Goal: Task Accomplishment & Management: Use online tool/utility

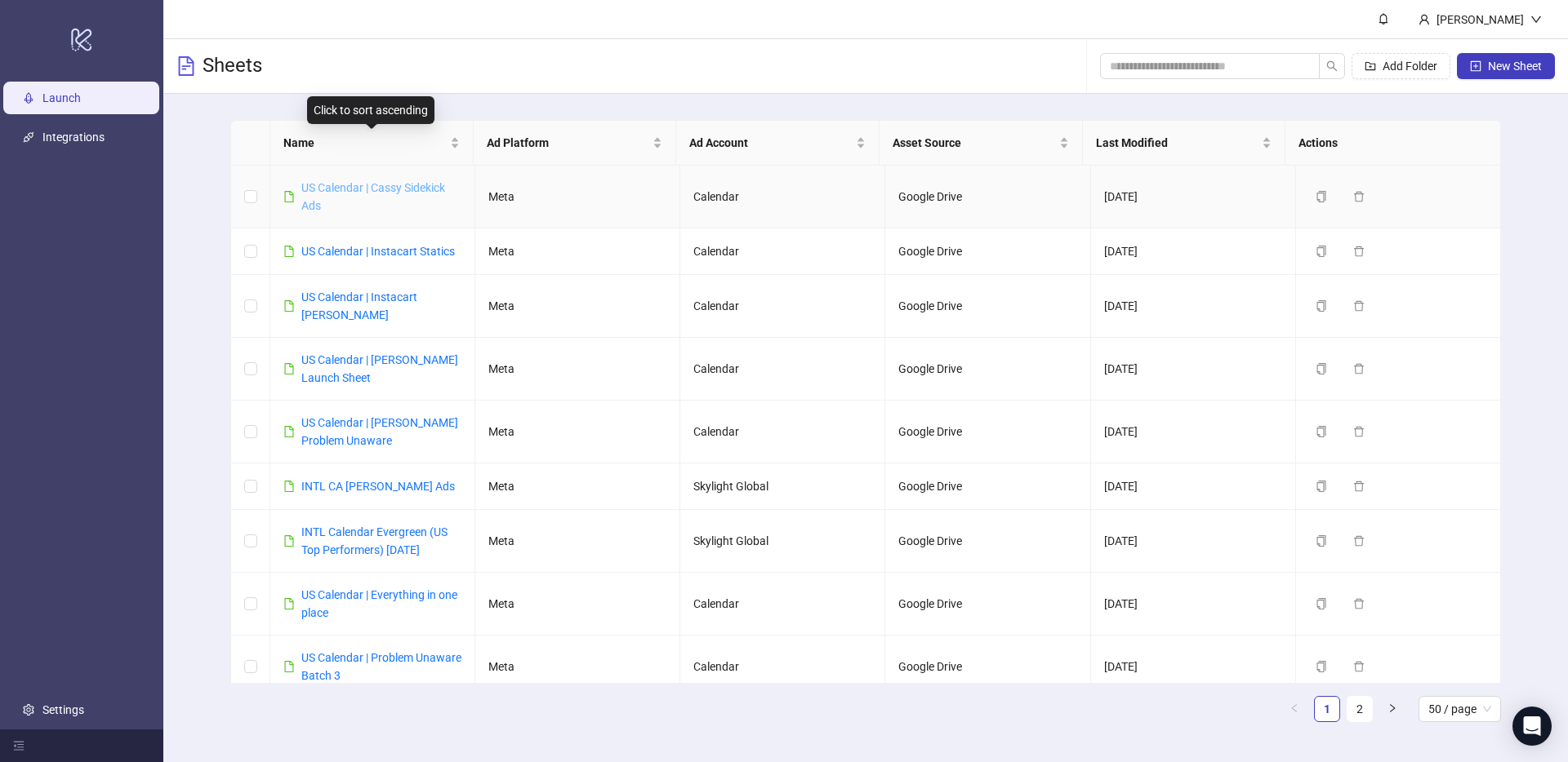
click at [381, 183] on link "US Calendar | Cassy Sidekick Ads" at bounding box center [373, 197] width 143 height 31
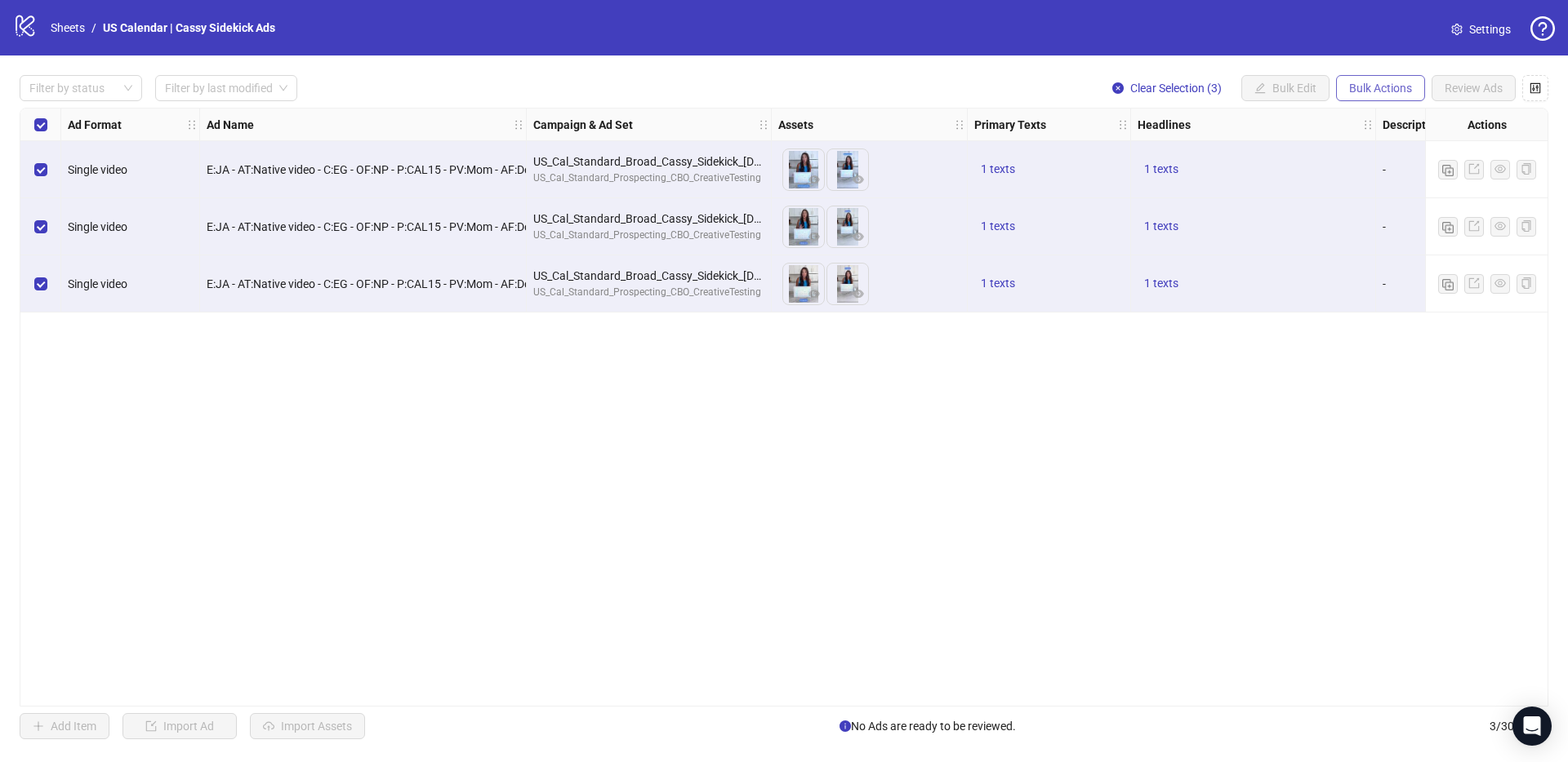
click at [1386, 90] on span "Bulk Actions" at bounding box center [1380, 88] width 63 height 13
click at [1304, 339] on div "Ad Format Ad Name Campaign & Ad Set Assets Primary Texts Headlines Descriptions…" at bounding box center [784, 407] width 1528 height 599
click at [1394, 88] on span "Bulk Actions" at bounding box center [1380, 88] width 63 height 13
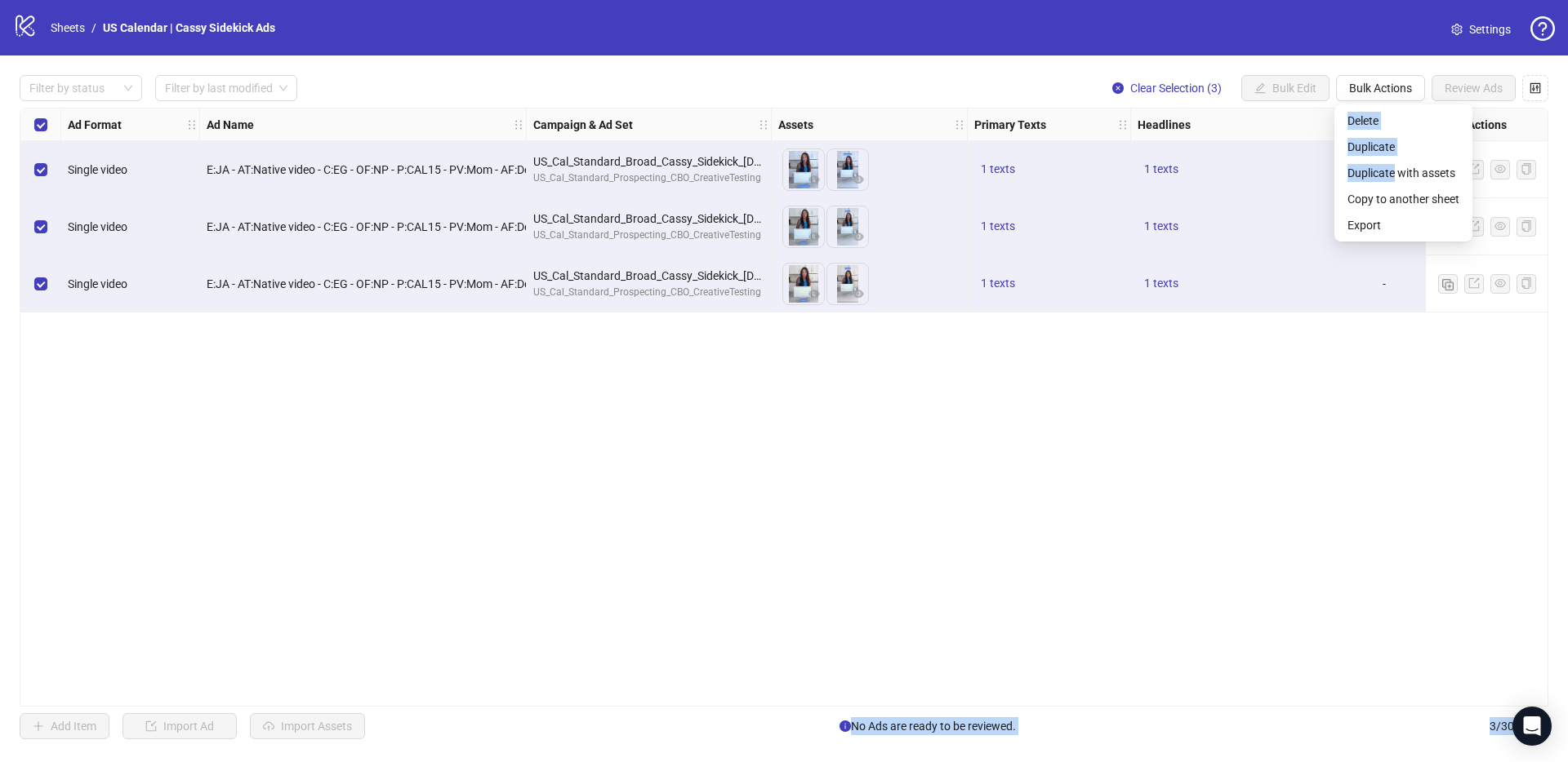
drag, startPoint x: 1393, startPoint y: 173, endPoint x: 1070, endPoint y: 387, distance: 387.5
click at [1073, 388] on body "logo/logo-mobile Sheets / US Calendar | Cassy Sidekick Ads Settings Filter by s…" at bounding box center [784, 381] width 1568 height 762
click at [980, 374] on div "Ad Format Ad Name Campaign & Ad Set Assets Primary Texts Headlines Descriptions…" at bounding box center [784, 407] width 1528 height 599
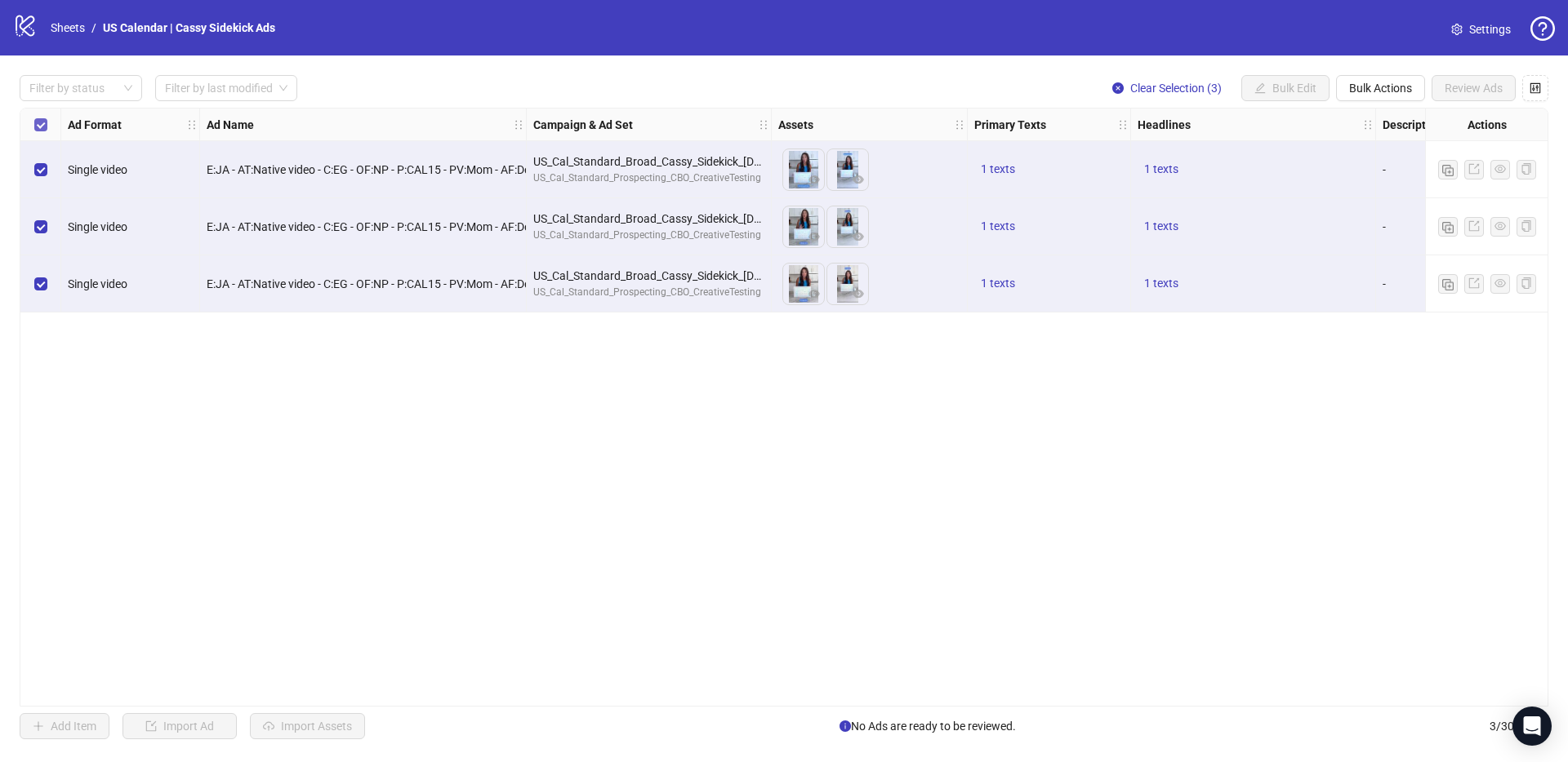
click at [40, 116] on label "Select all rows" at bounding box center [40, 124] width 13 height 18
click at [50, 123] on div "Select all rows" at bounding box center [40, 125] width 41 height 33
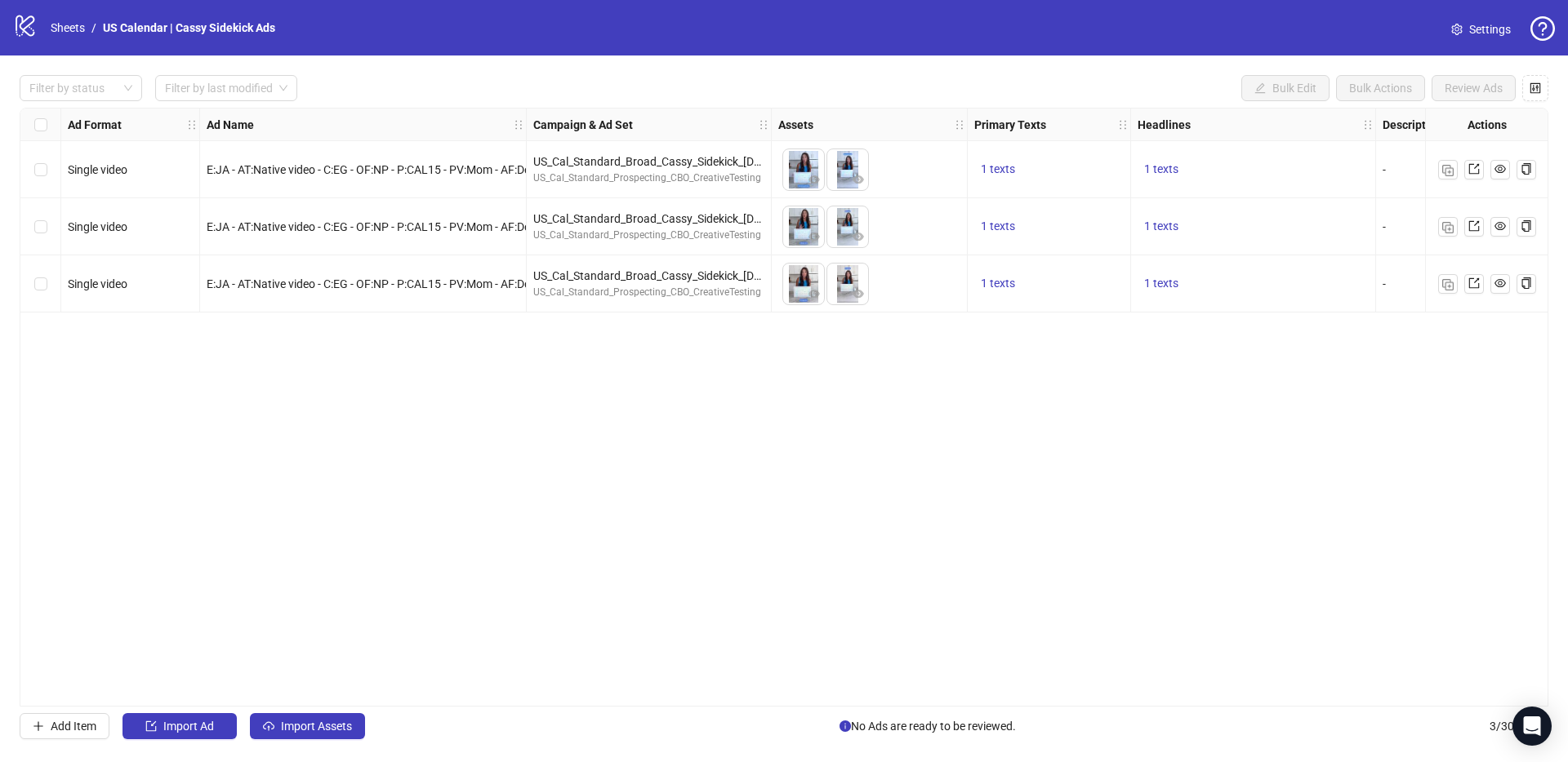
click at [43, 158] on div "Select row 1" at bounding box center [40, 170] width 41 height 57
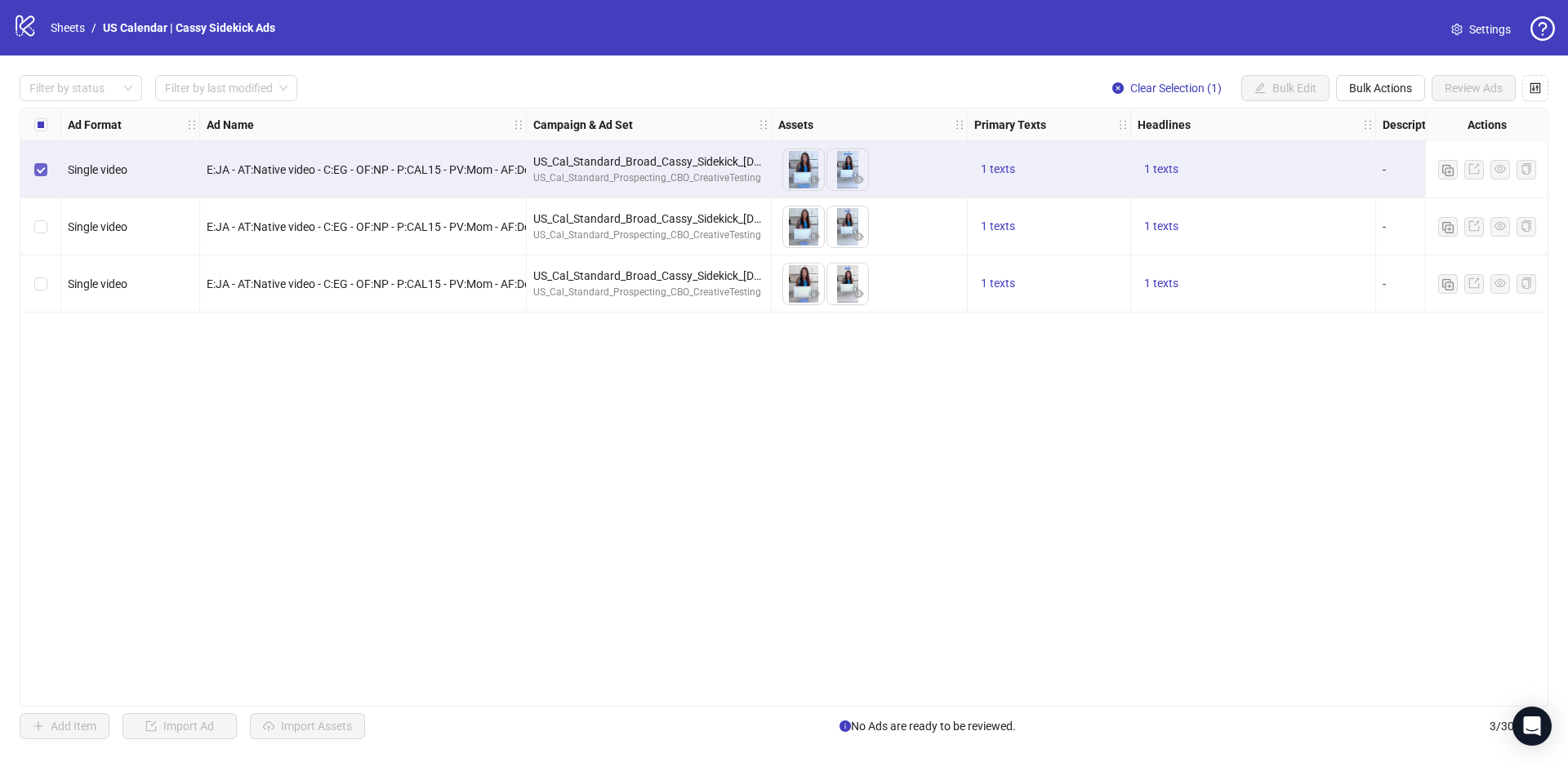
click at [34, 177] on label "Select row 1" at bounding box center [40, 169] width 13 height 18
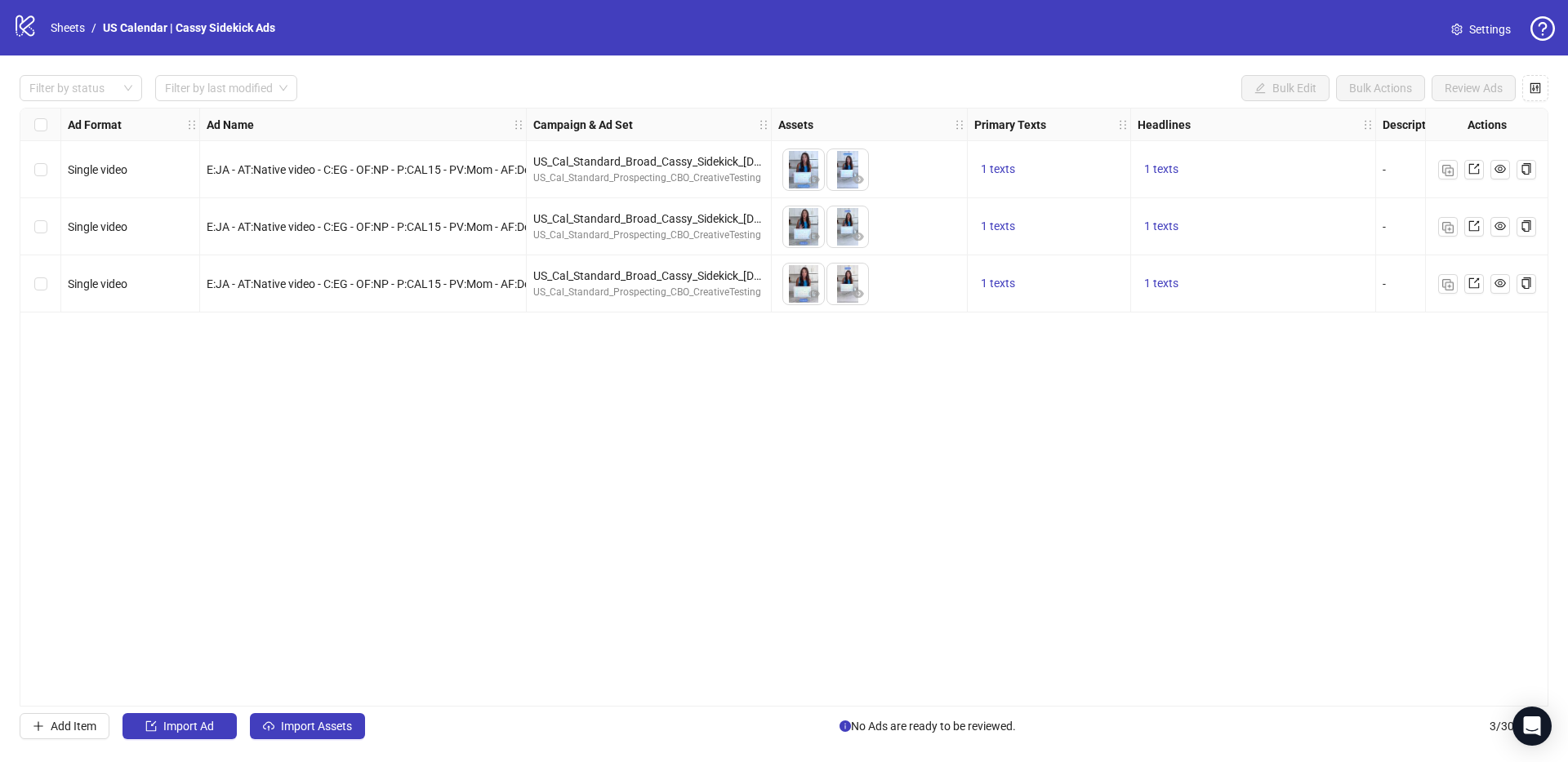
drag, startPoint x: 194, startPoint y: 726, endPoint x: 395, endPoint y: 620, distance: 227.2
click at [395, 620] on div "Filter by status Filter by last modified Bulk Edit Bulk Actions Review Ads Ad F…" at bounding box center [784, 408] width 1568 height 704
click at [317, 721] on span "Import Assets" at bounding box center [316, 726] width 71 height 13
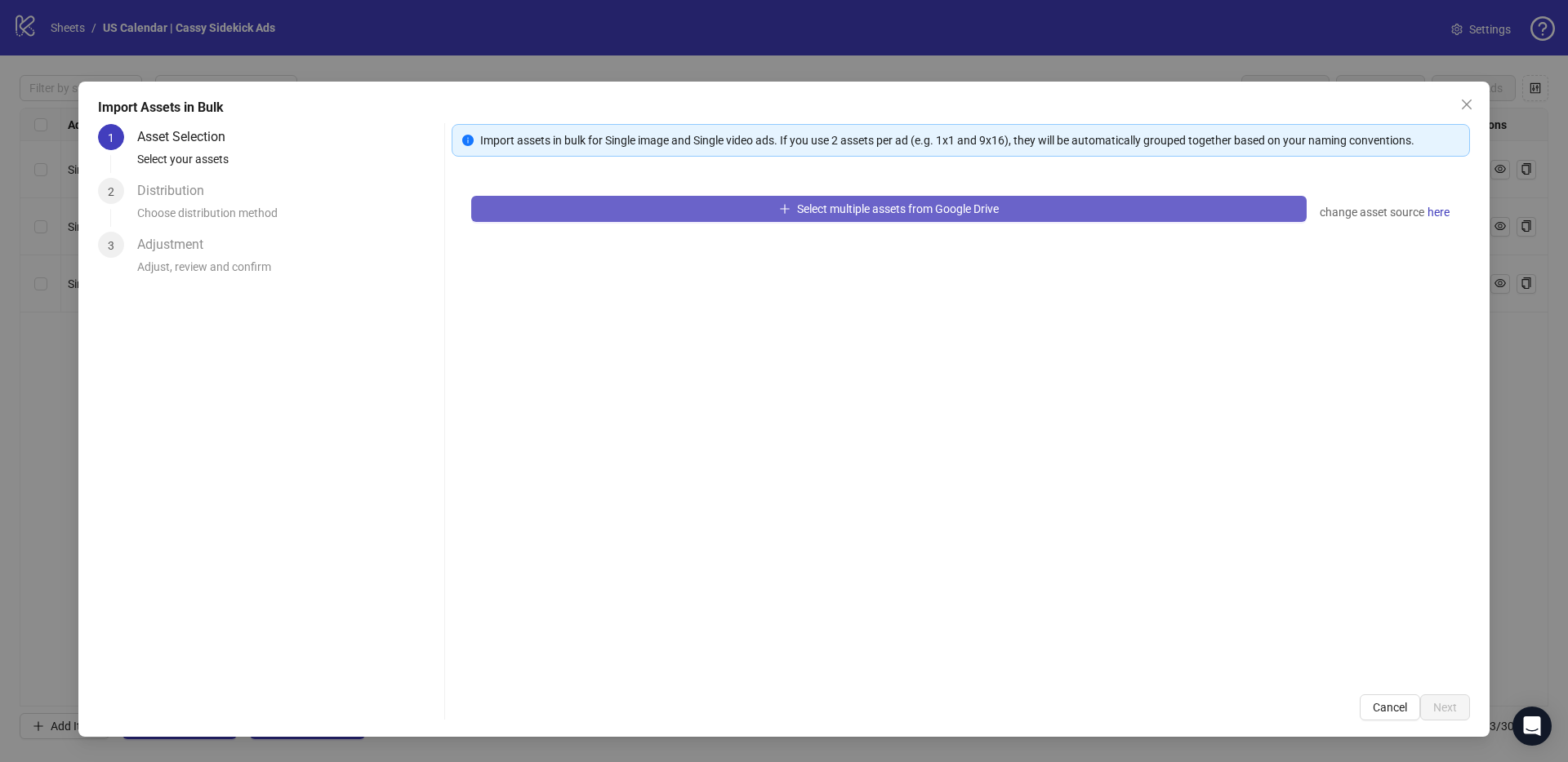
click at [810, 199] on button "Select multiple assets from Google Drive" at bounding box center [888, 209] width 835 height 26
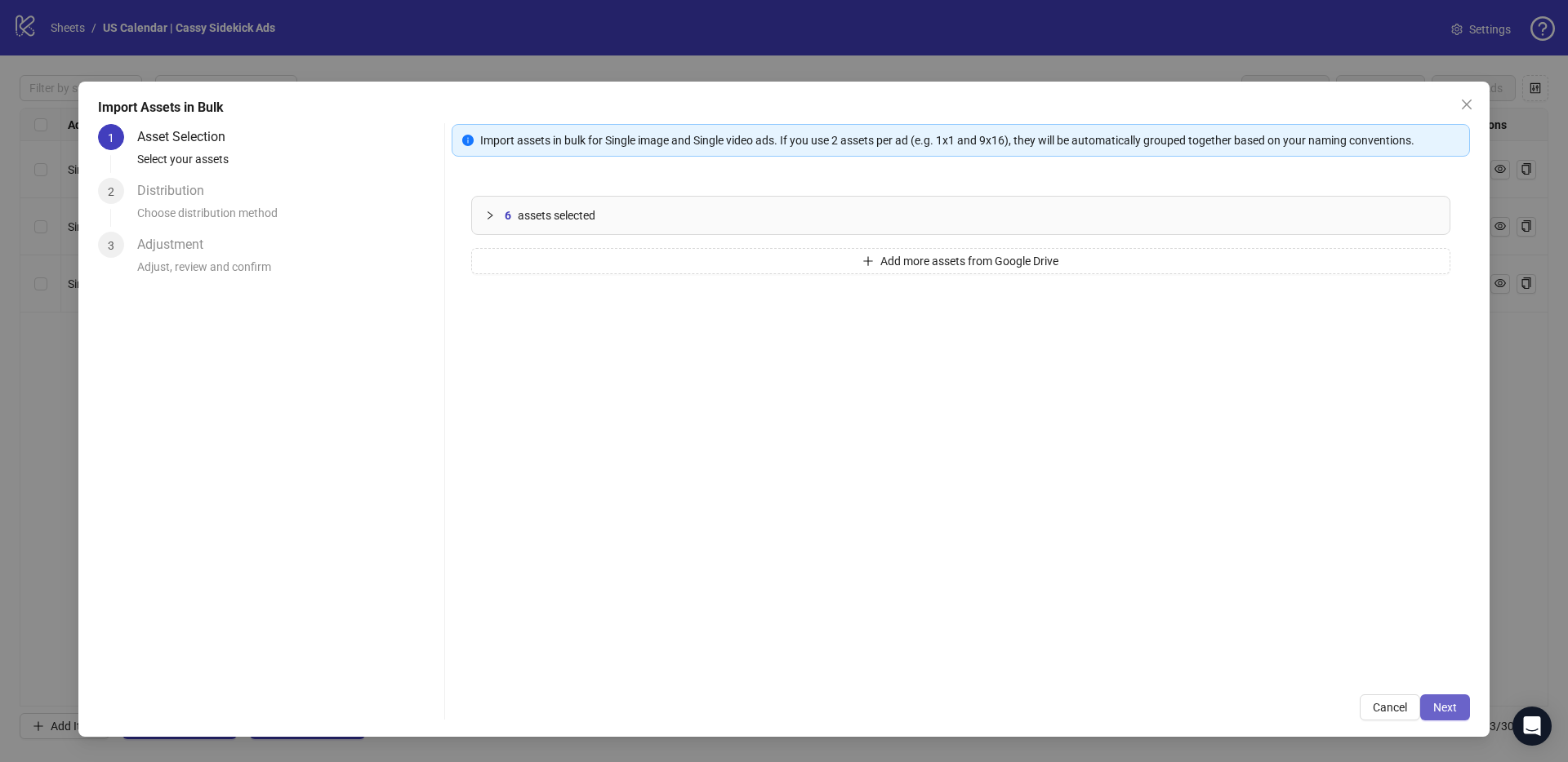
click at [1447, 709] on span "Next" at bounding box center [1445, 707] width 23 height 13
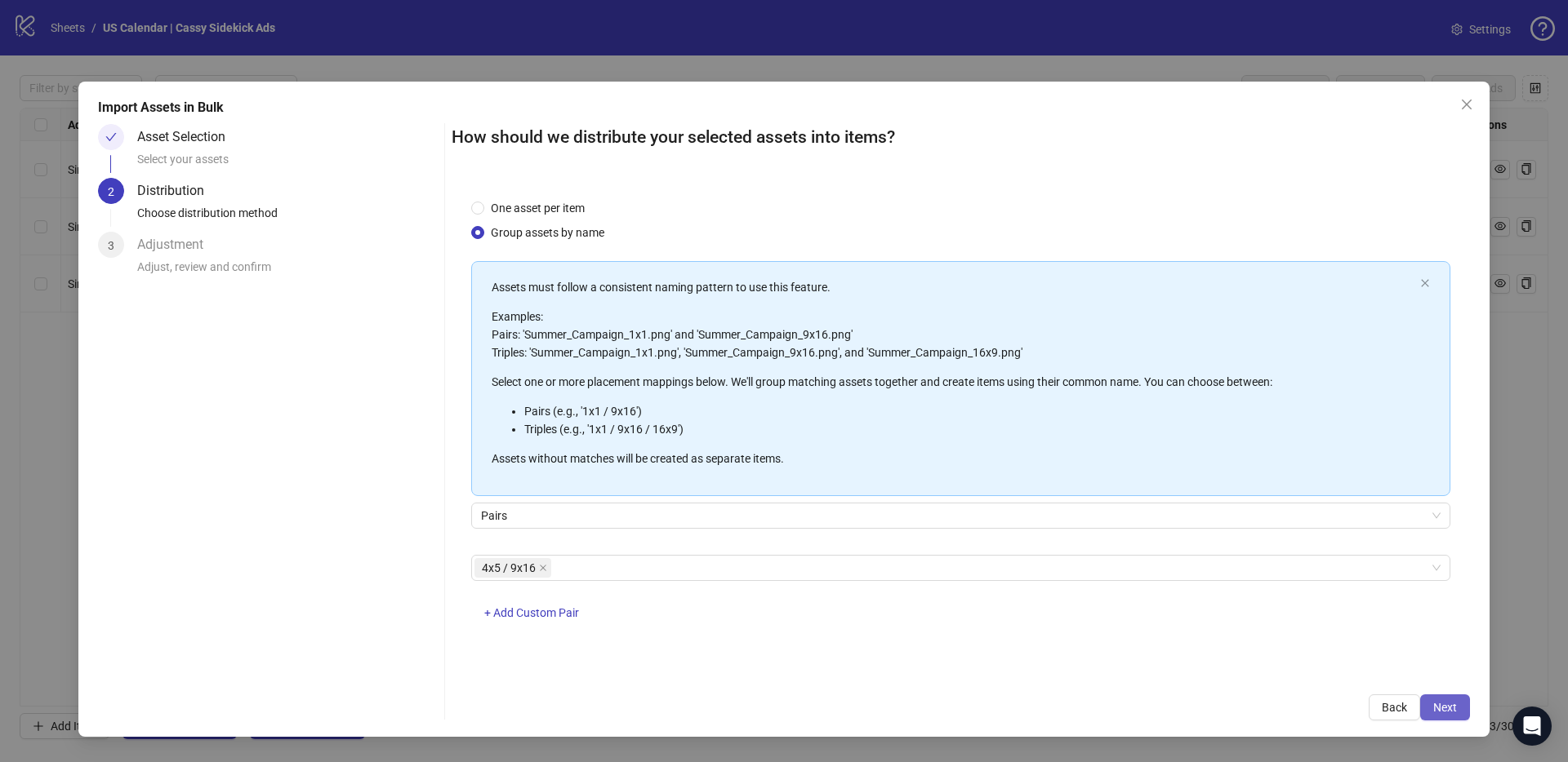
click at [1439, 706] on span "Next" at bounding box center [1445, 707] width 23 height 13
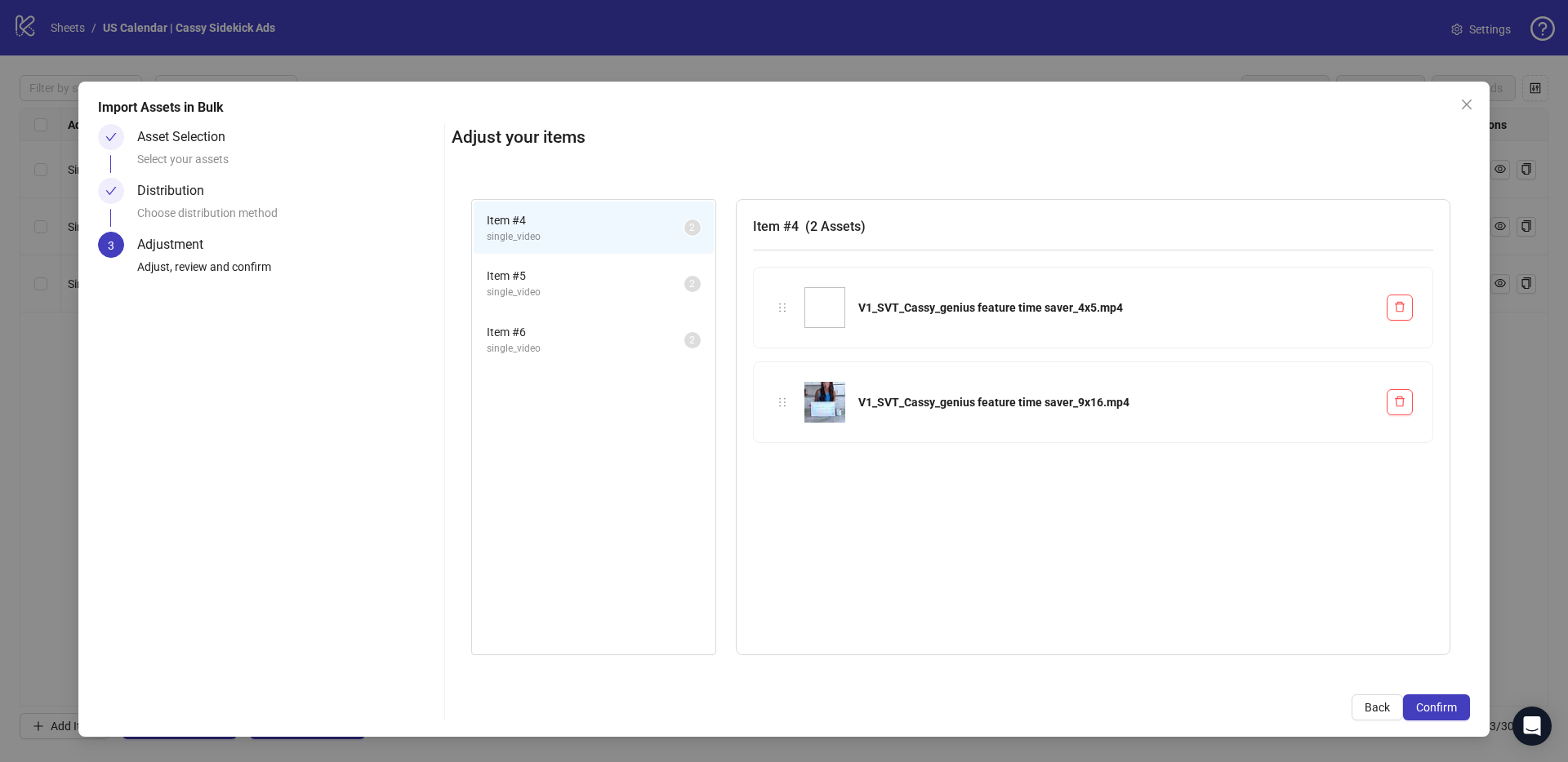
click at [546, 285] on span "single_video" at bounding box center [585, 293] width 197 height 16
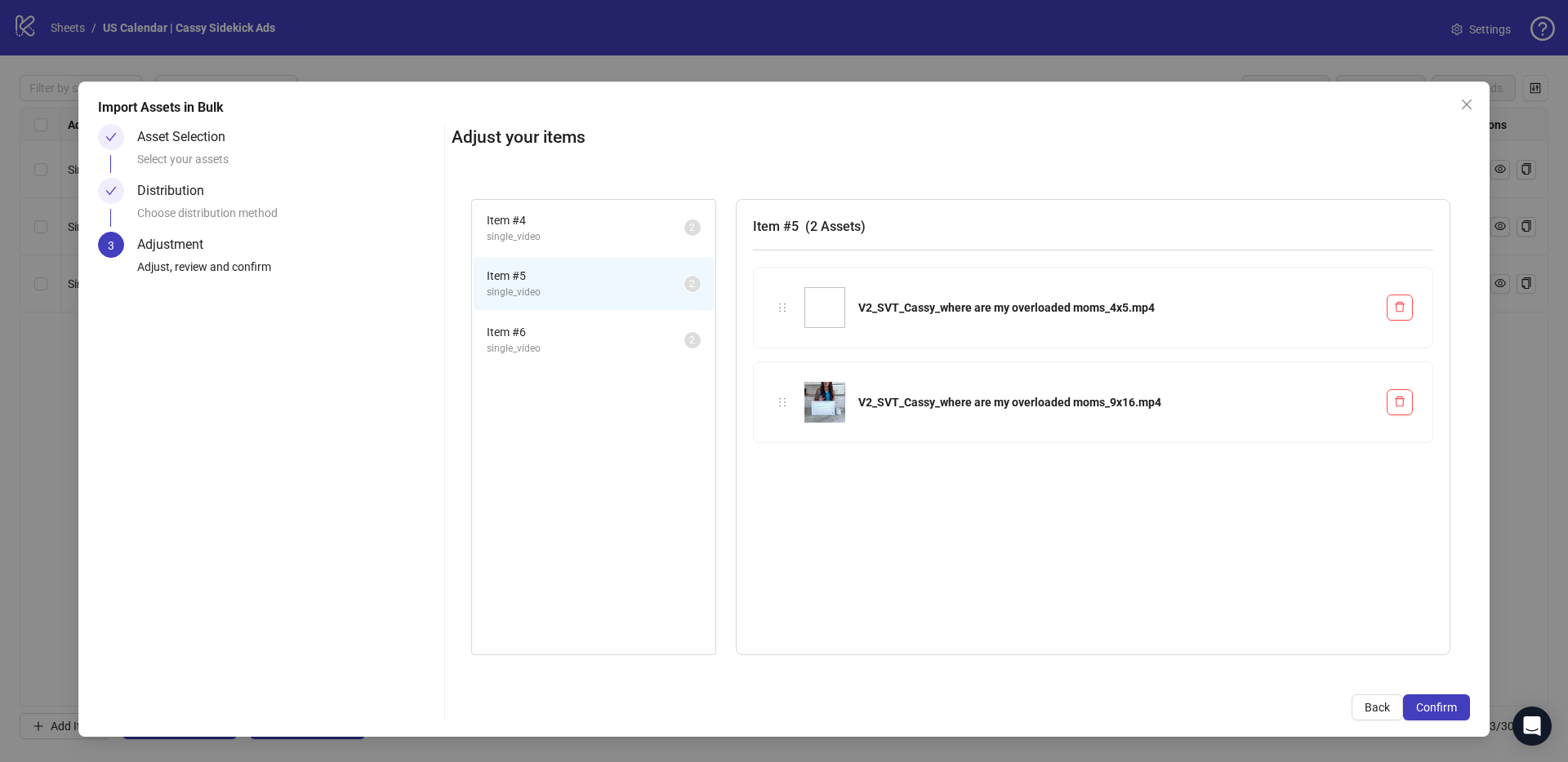
click at [532, 353] on span "single_video" at bounding box center [585, 349] width 197 height 16
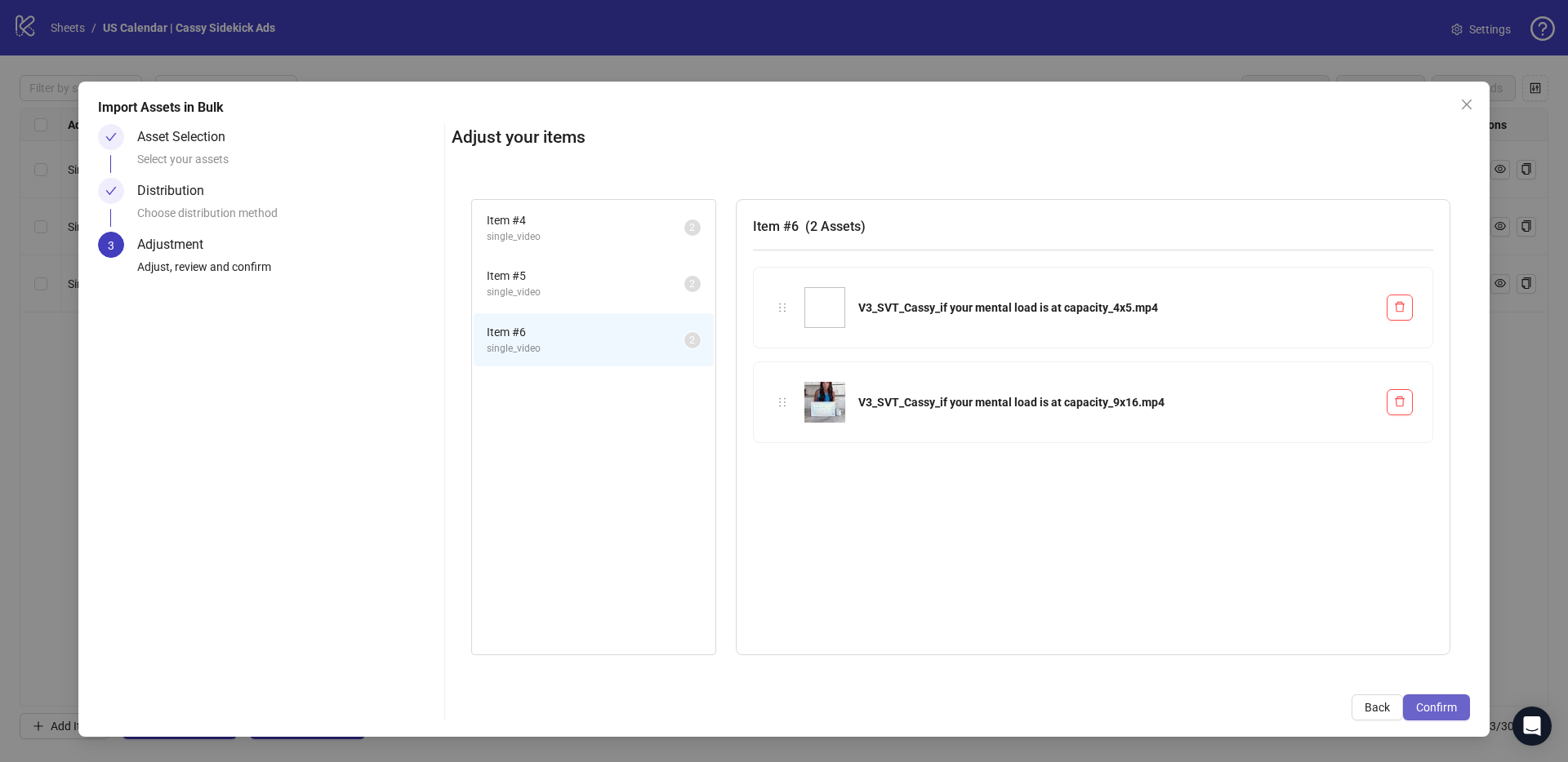
click at [1430, 706] on span "Confirm" at bounding box center [1436, 707] width 41 height 13
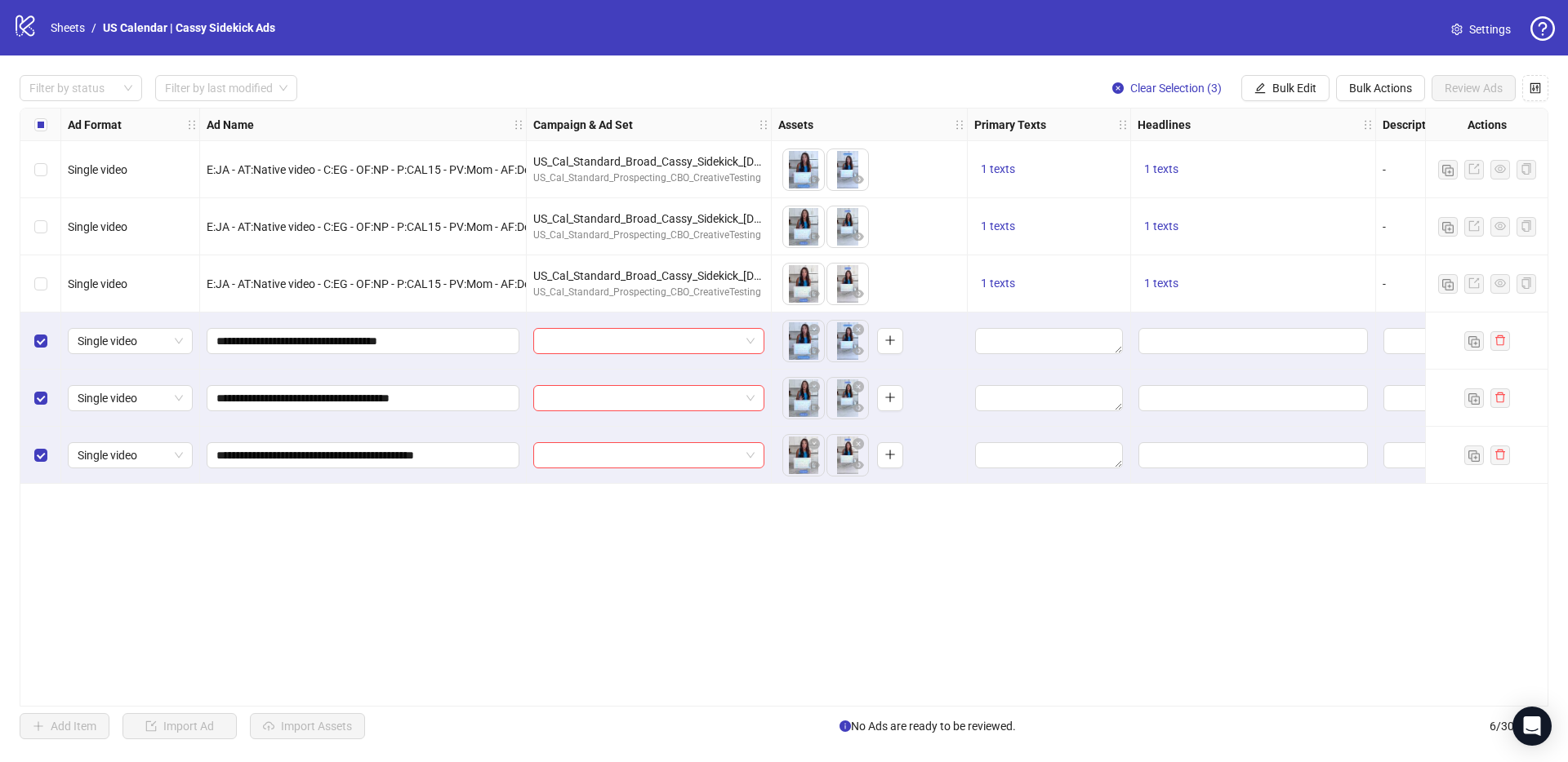
drag, startPoint x: 352, startPoint y: 186, endPoint x: 450, endPoint y: 706, distance: 529.2
click at [351, 190] on div "E:JA - AT:Native video - C:EG - OF:NP - P:CAL15 - PV:Mom - AF:Demo - HM:Feature…" at bounding box center [363, 170] width 327 height 57
click at [389, 347] on input "**********" at bounding box center [361, 341] width 289 height 18
paste input "**********"
type input "**********"
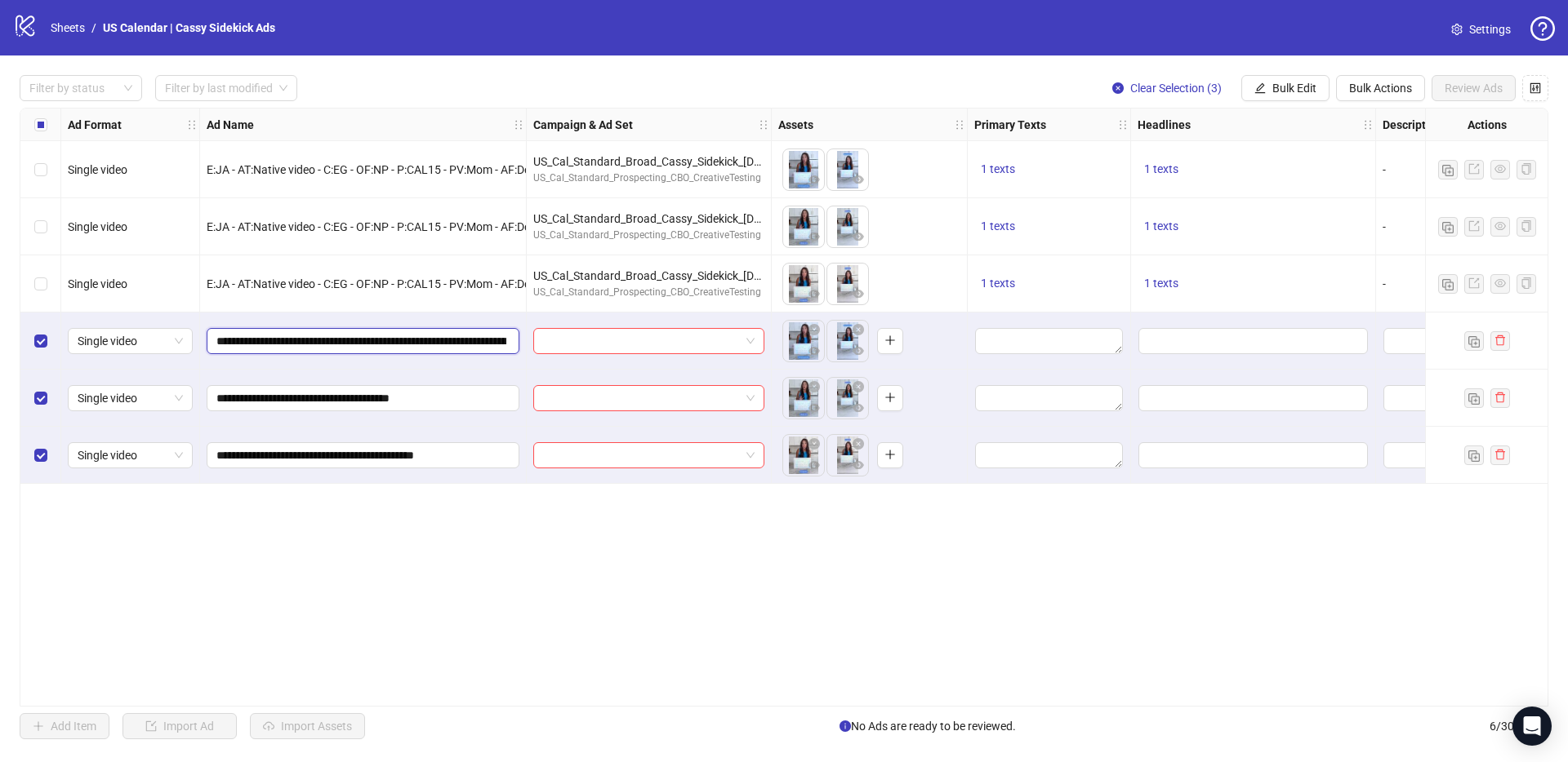
scroll to position [0, 645]
click at [389, 401] on input "**********" at bounding box center [361, 398] width 289 height 18
paste input "**********"
type input "**********"
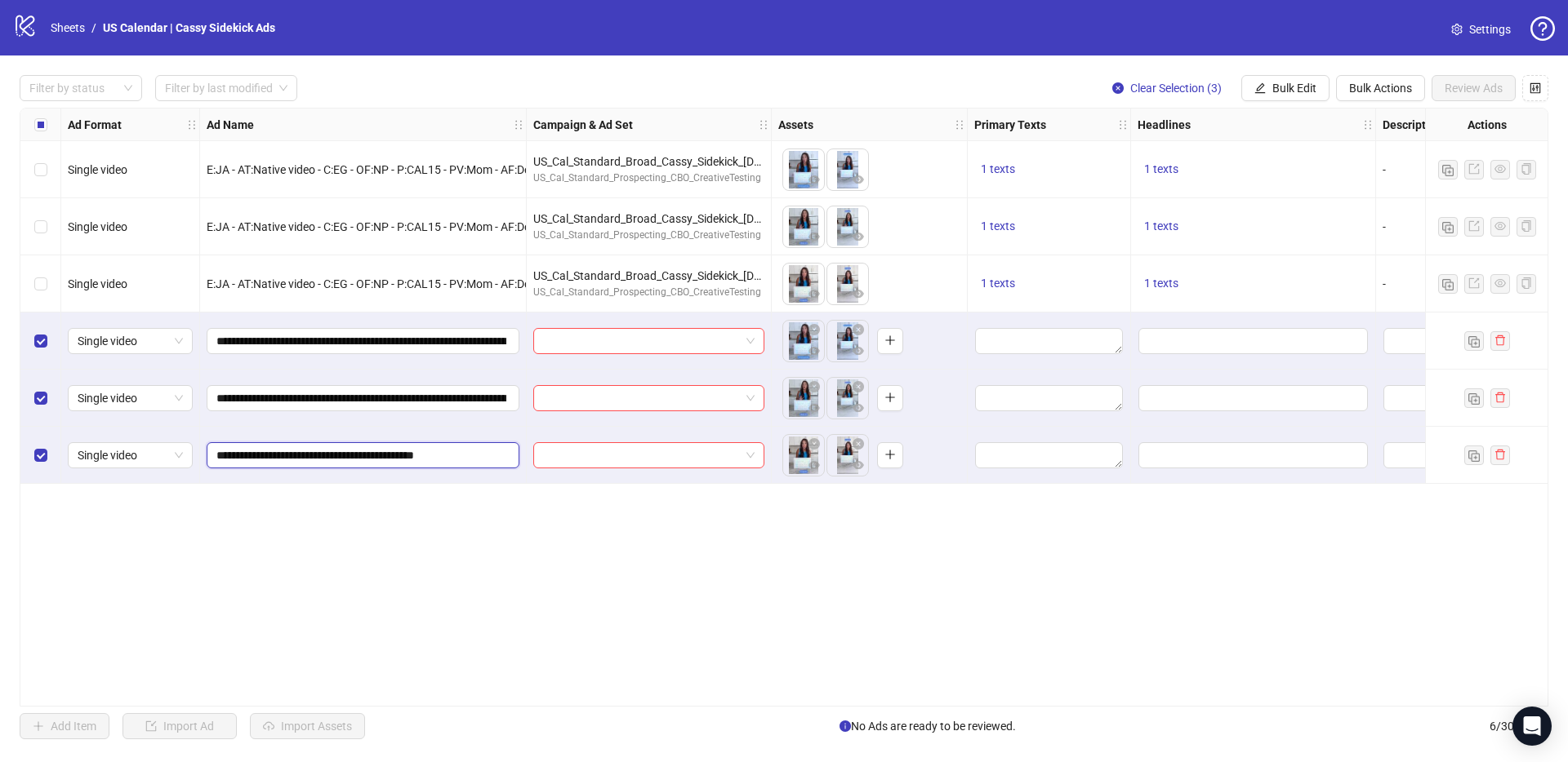
click at [355, 452] on input "**********" at bounding box center [361, 455] width 289 height 18
paste input "**********"
type input "**********"
click at [621, 557] on div "Ad Format Ad Name Campaign & Ad Set Assets Primary Texts Headlines Descriptions…" at bounding box center [784, 407] width 1528 height 599
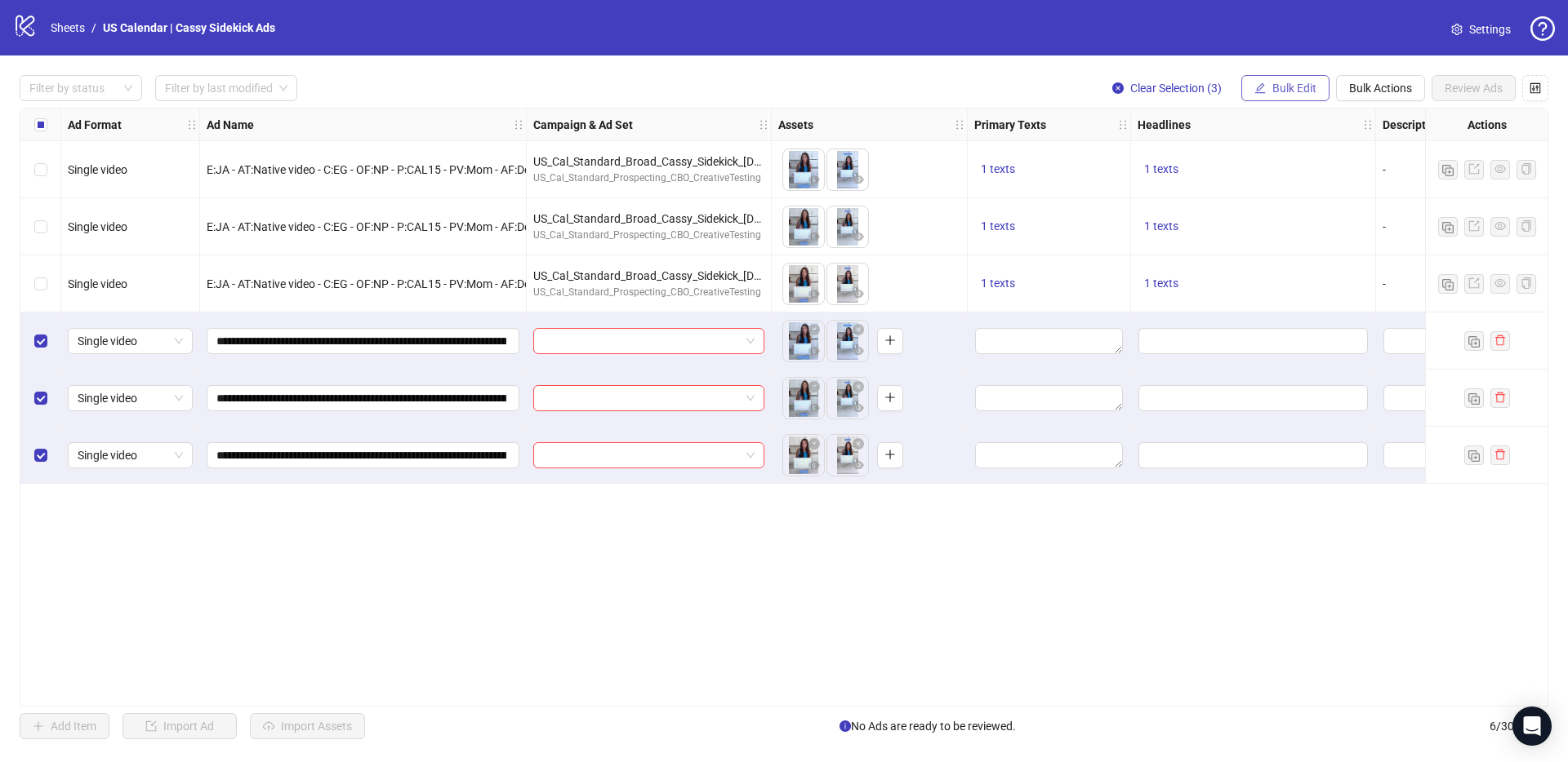
click at [1270, 85] on button "Bulk Edit" at bounding box center [1285, 88] width 88 height 26
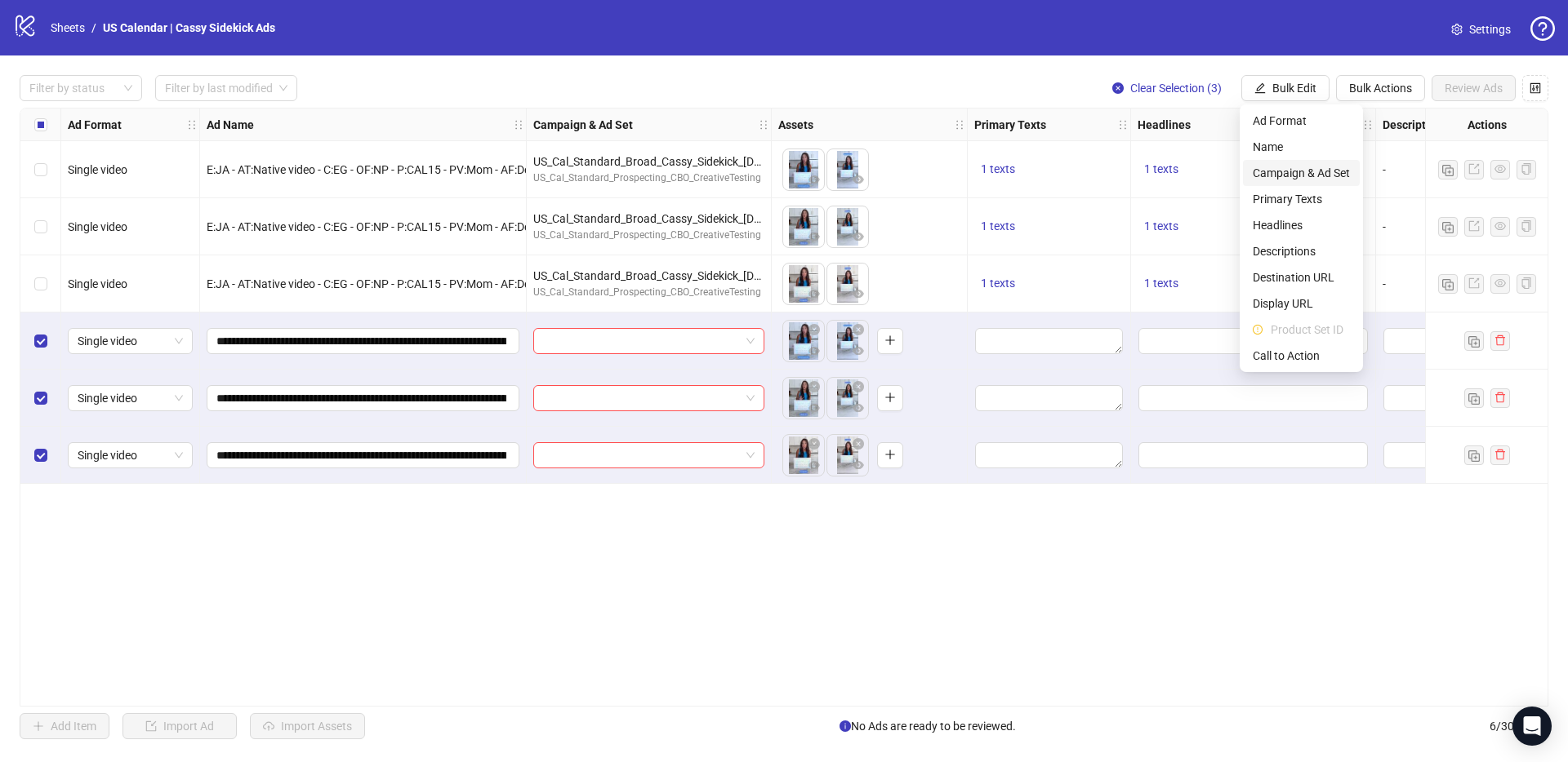
click at [1272, 174] on span "Campaign & Ad Set" at bounding box center [1301, 173] width 97 height 18
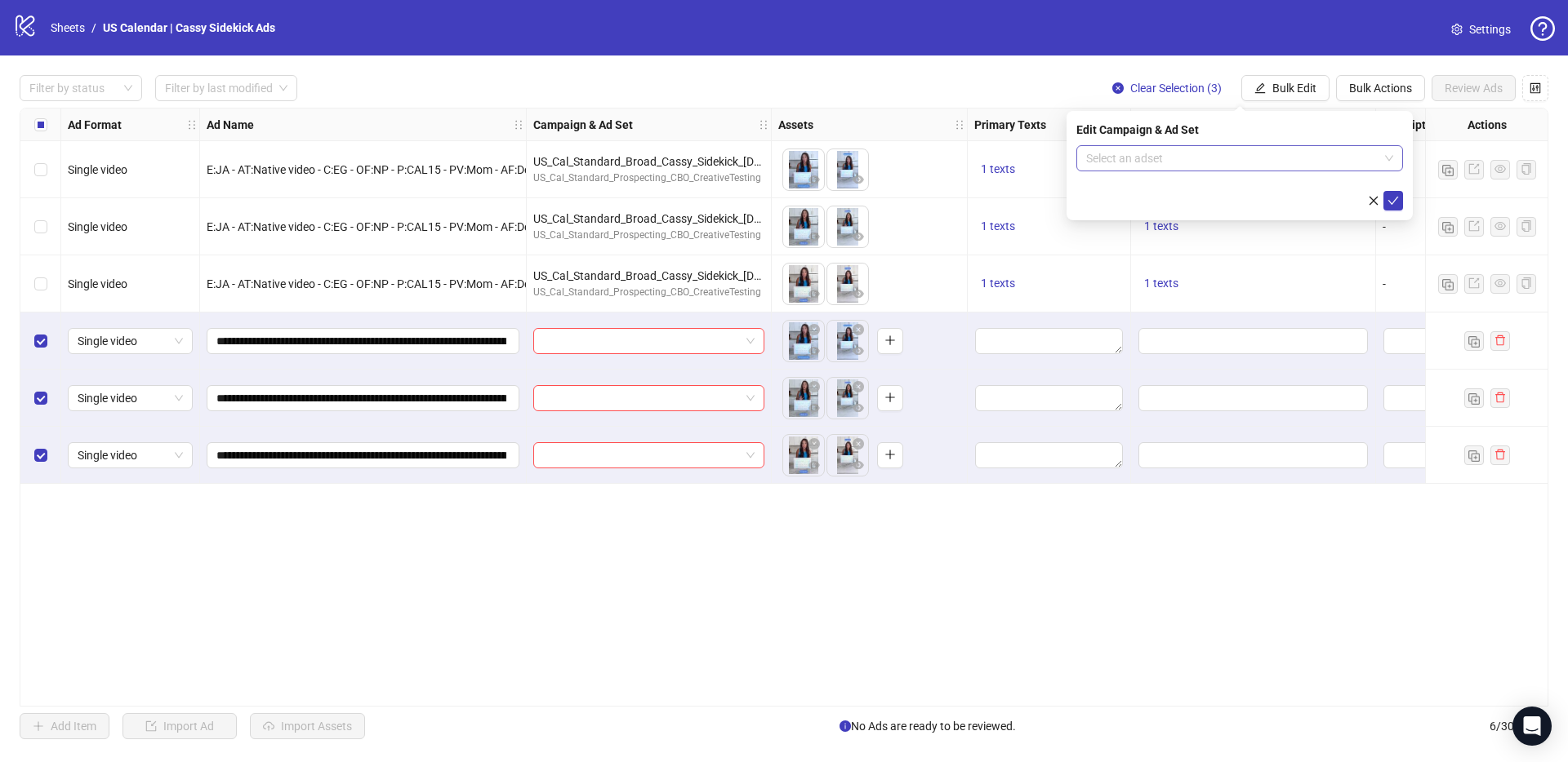
click at [1198, 157] on input "search" at bounding box center [1232, 158] width 292 height 24
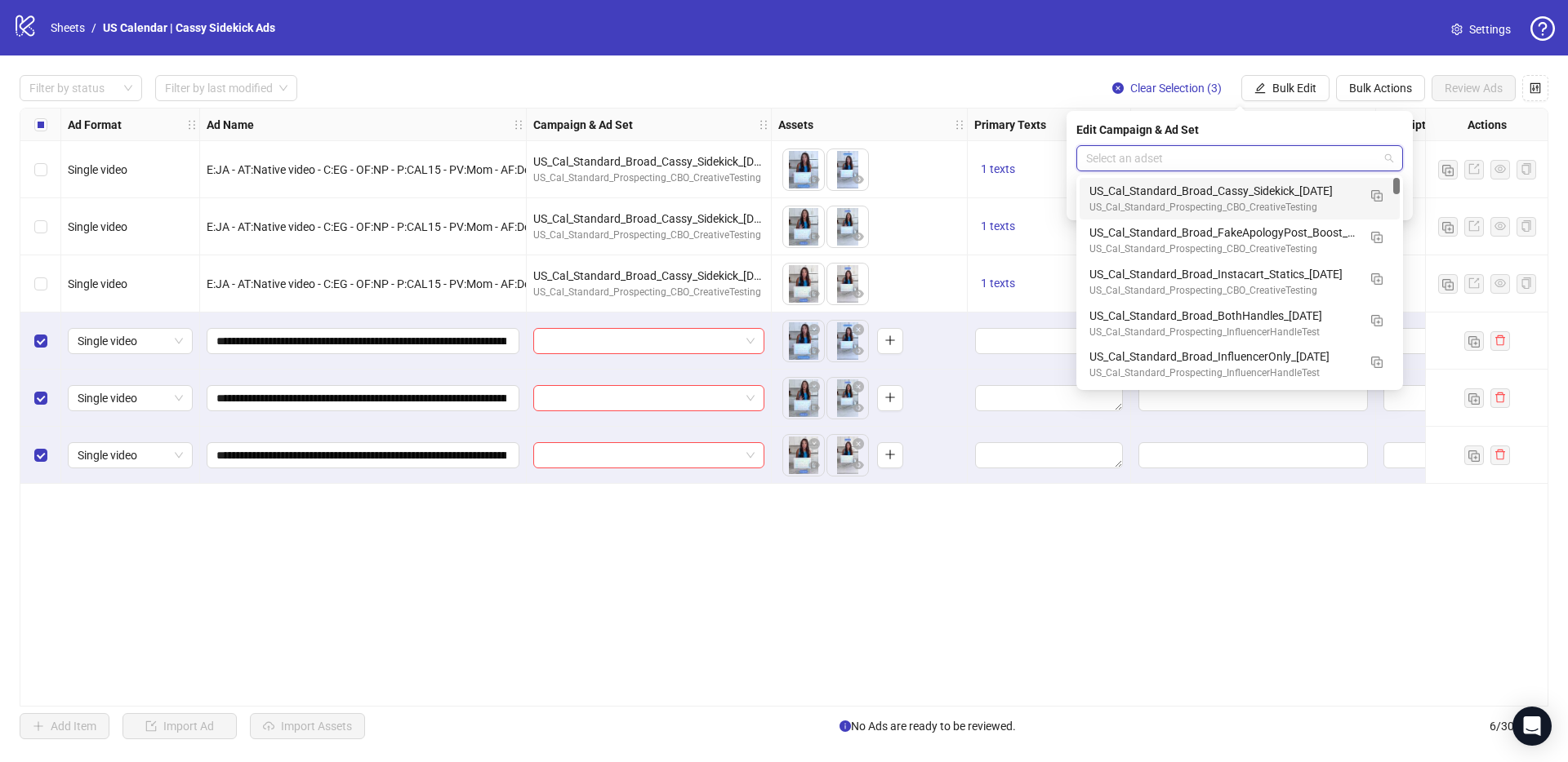
click at [1194, 197] on div "US_Cal_Standard_Broad_Cassy_Sidekick_[DATE]" at bounding box center [1223, 190] width 268 height 18
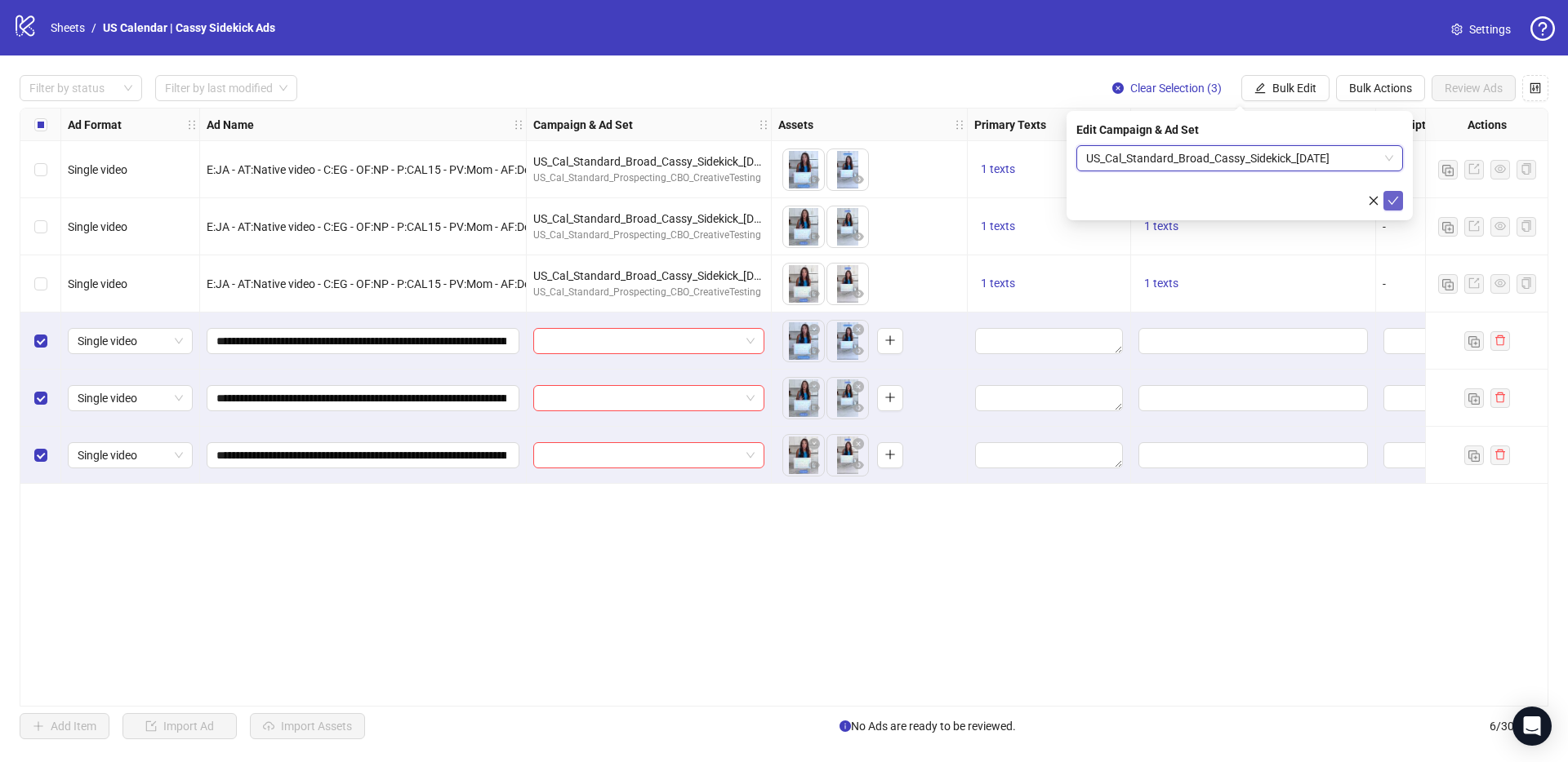
click at [1385, 204] on button "submit" at bounding box center [1392, 201] width 20 height 20
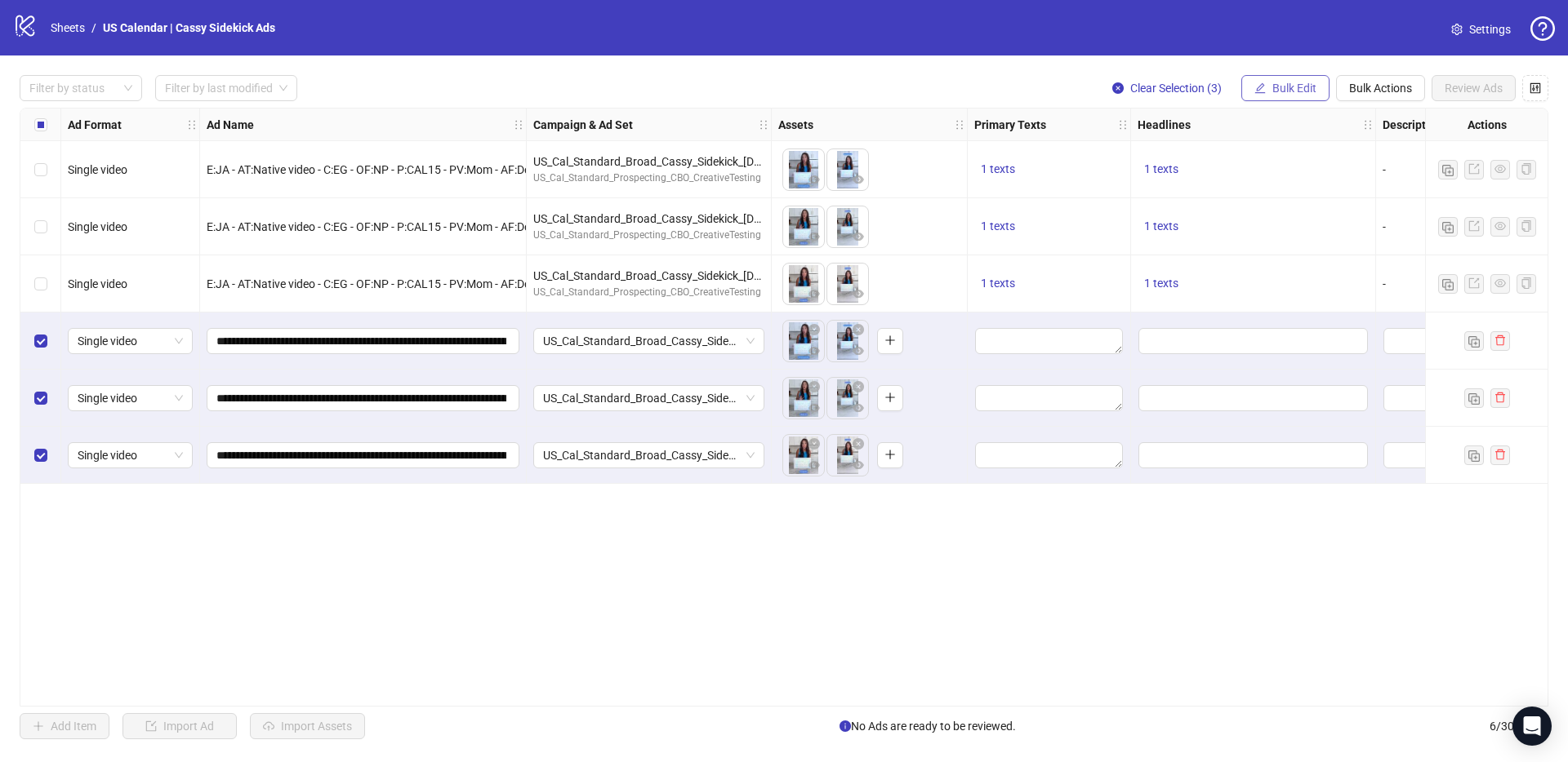
click at [1275, 94] on span "Bulk Edit" at bounding box center [1294, 88] width 44 height 13
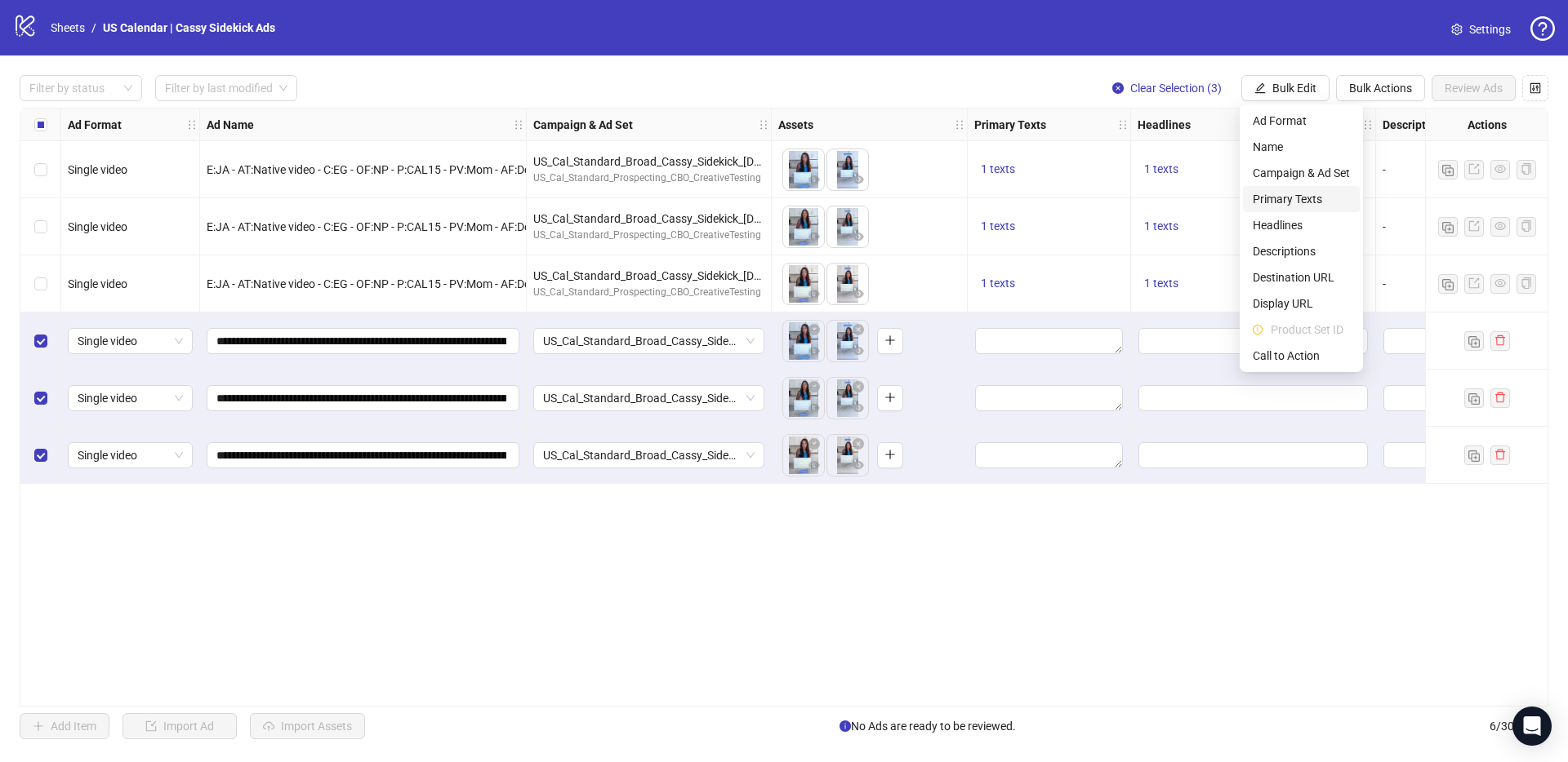
click at [1298, 194] on span "Primary Texts" at bounding box center [1301, 199] width 97 height 18
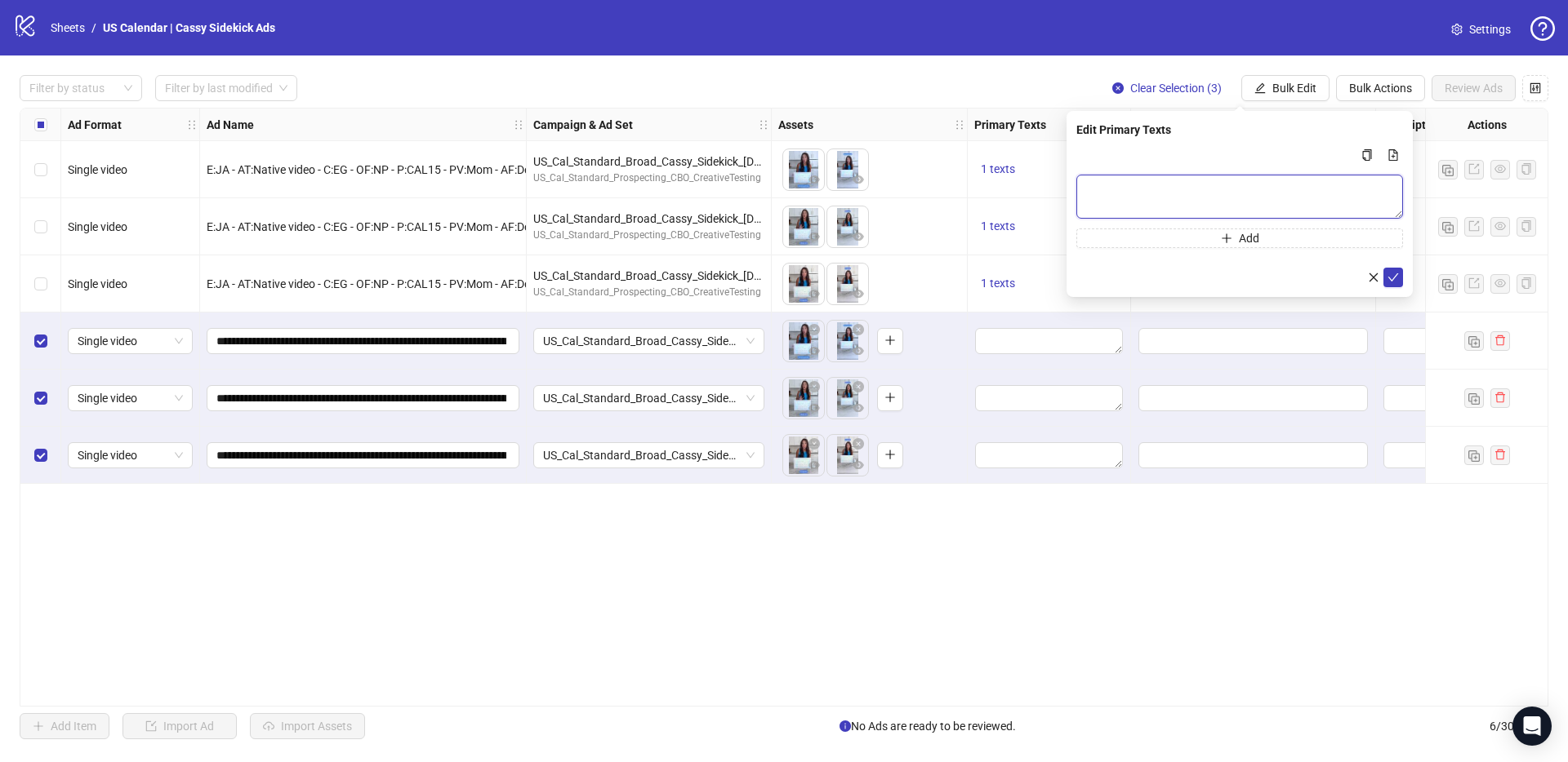
click at [1163, 198] on textarea "Multi-text input container - paste or copy values" at bounding box center [1239, 196] width 327 height 44
paste textarea "**********"
type textarea "**********"
click at [1388, 281] on icon "check" at bounding box center [1392, 277] width 11 height 11
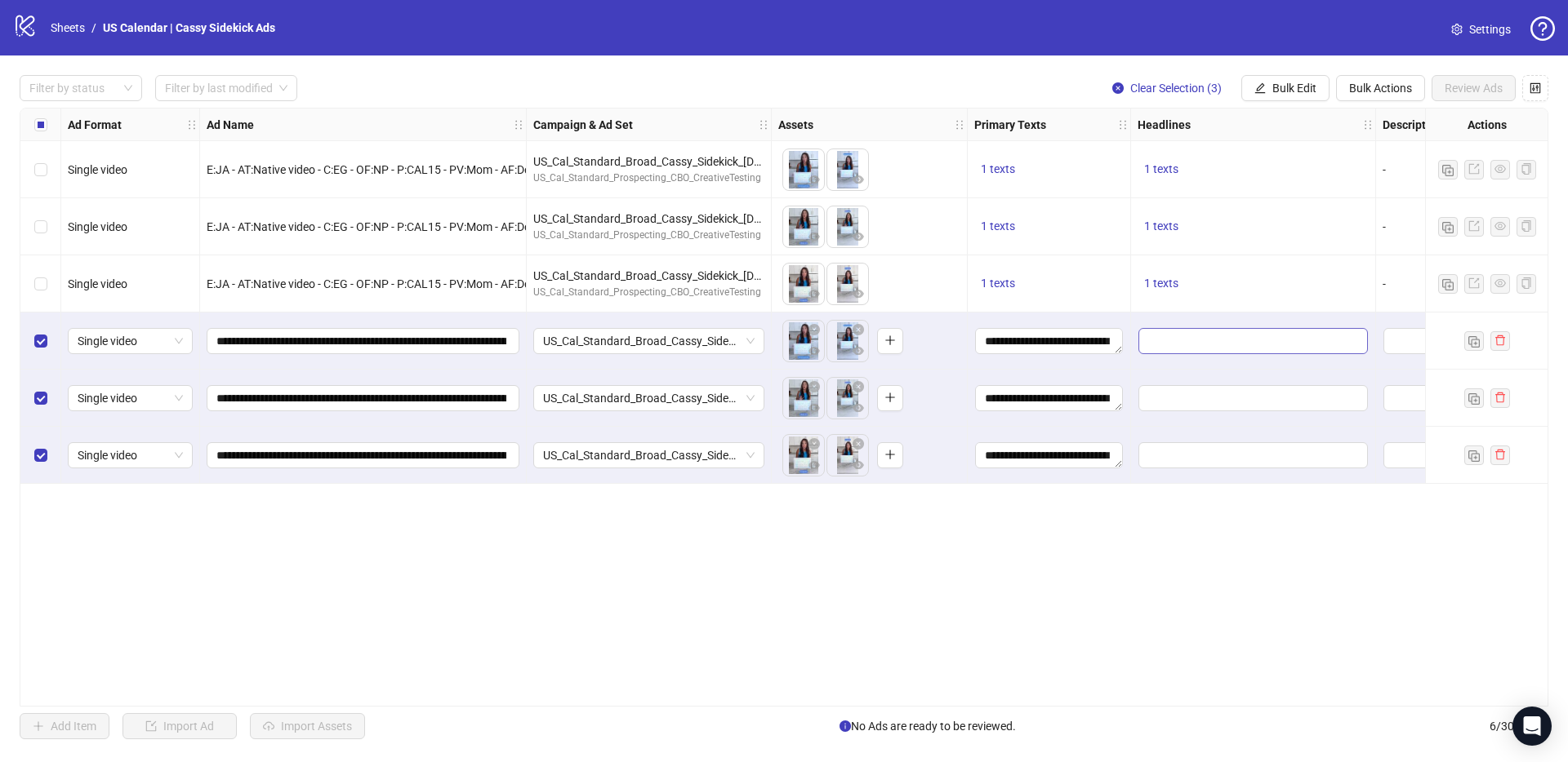
drag, startPoint x: 1174, startPoint y: 357, endPoint x: 1169, endPoint y: 339, distance: 18.7
click at [1174, 357] on div at bounding box center [1253, 341] width 245 height 57
click at [1169, 339] on input "Edit values" at bounding box center [1252, 341] width 229 height 26
click at [1017, 595] on div "Ad Format Ad Name Campaign & Ad Set Assets Primary Texts Headlines Descriptions…" at bounding box center [784, 407] width 1528 height 599
click at [1199, 392] on input "Edit values" at bounding box center [1252, 398] width 229 height 26
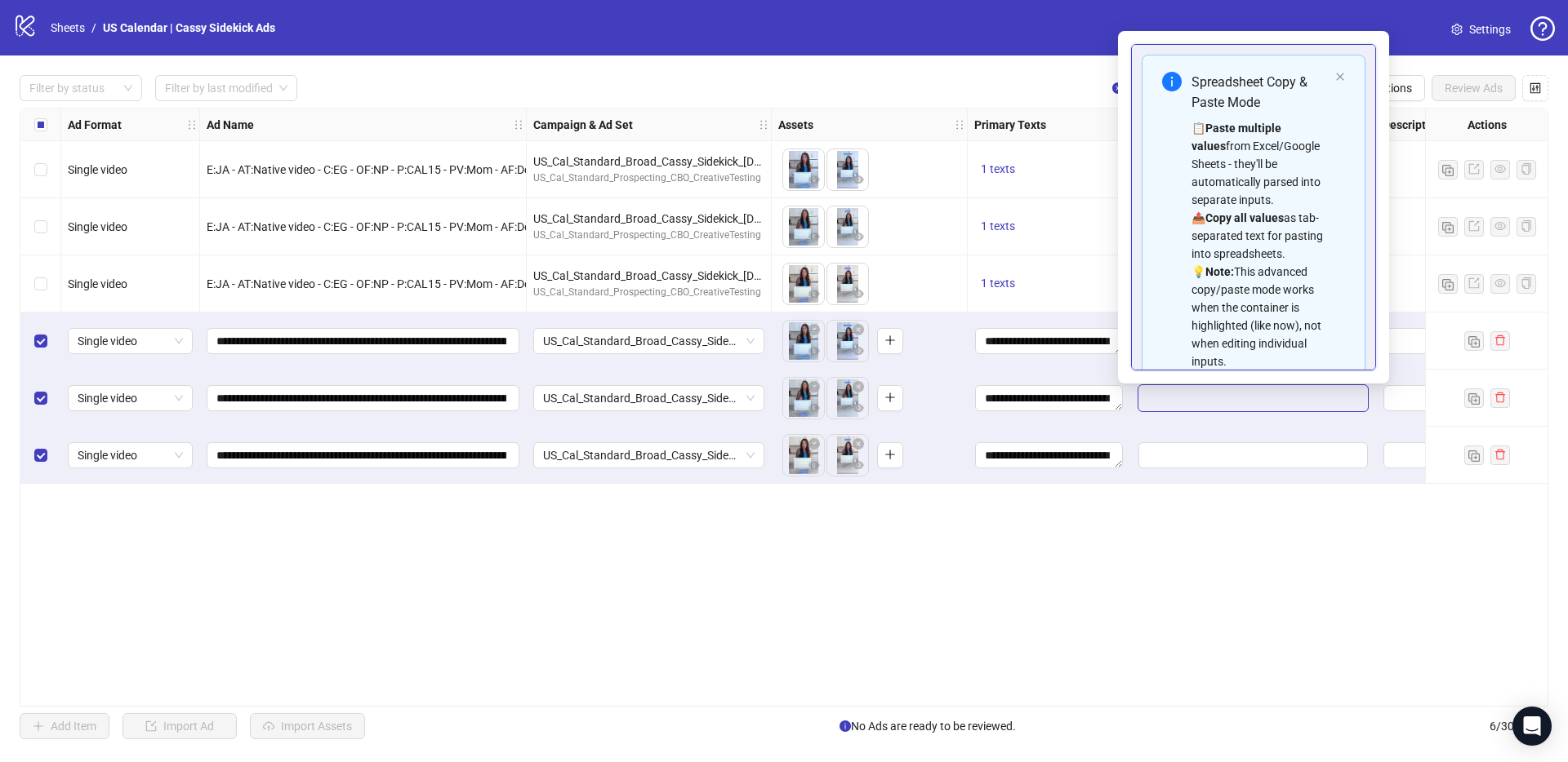
click at [839, 609] on div "Ad Format Ad Name Campaign & Ad Set Assets Primary Texts Headlines Descriptions…" at bounding box center [784, 407] width 1528 height 599
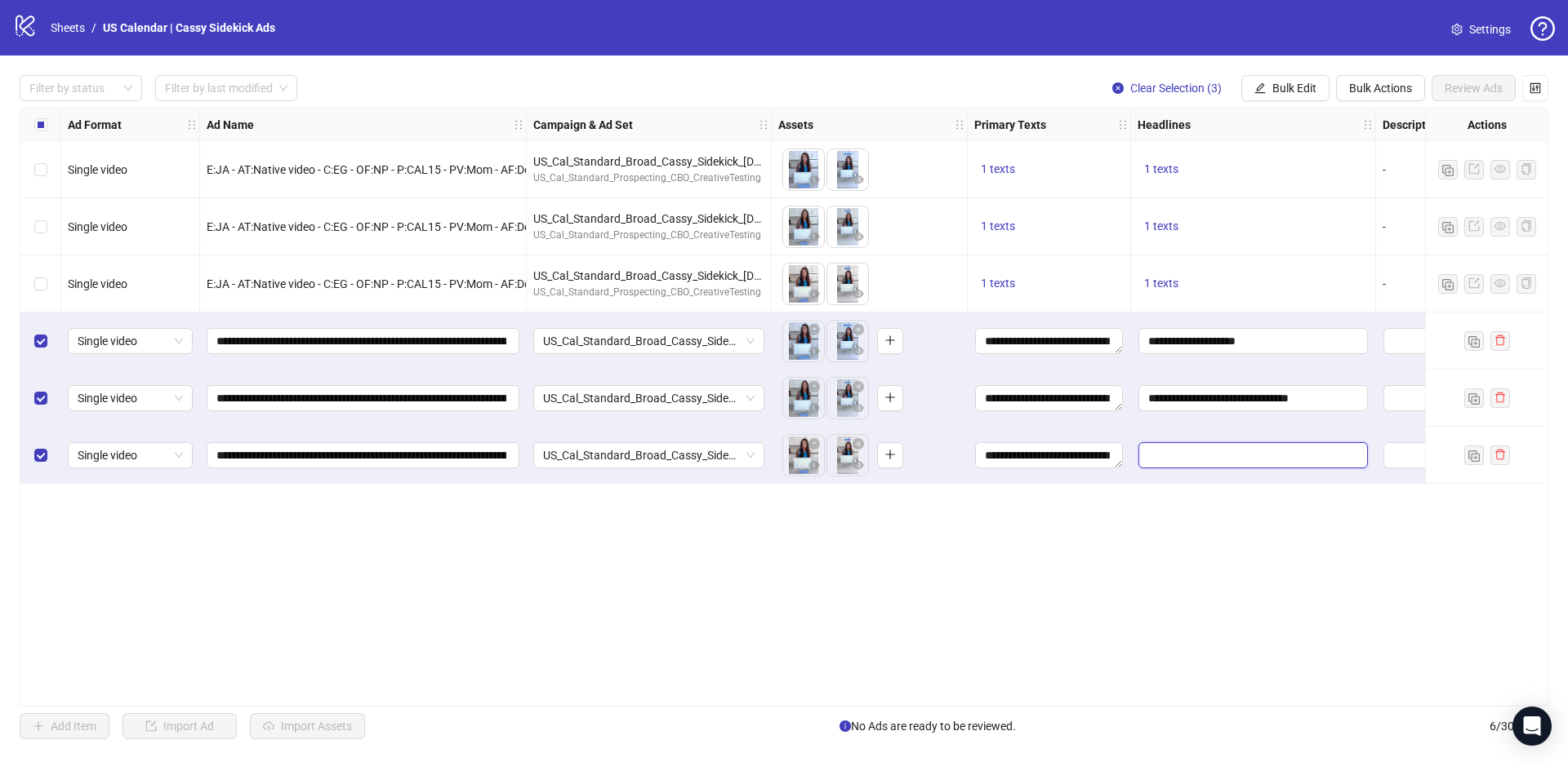
click at [1231, 467] on input "Edit values" at bounding box center [1252, 455] width 229 height 26
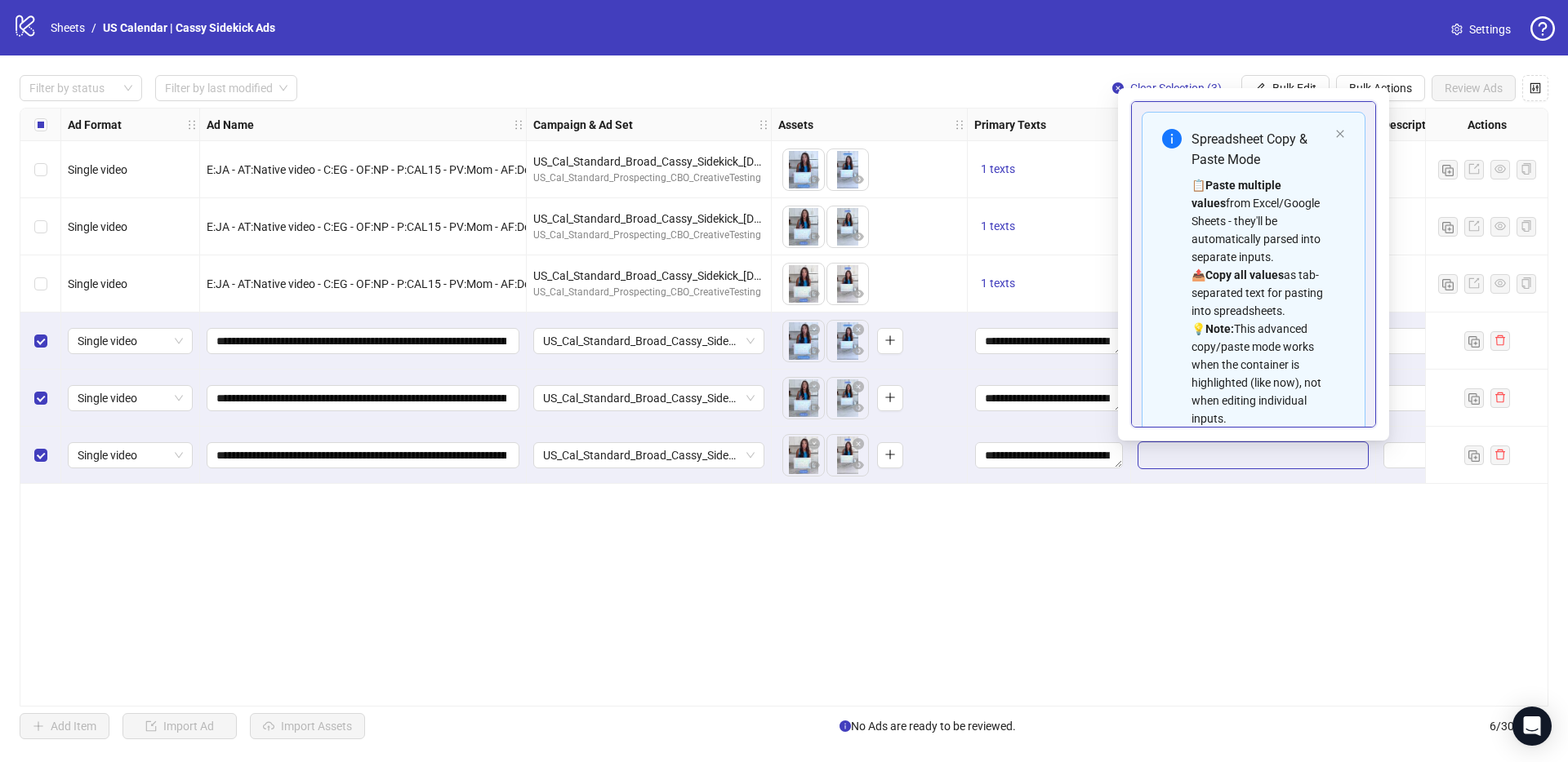
type input "**********"
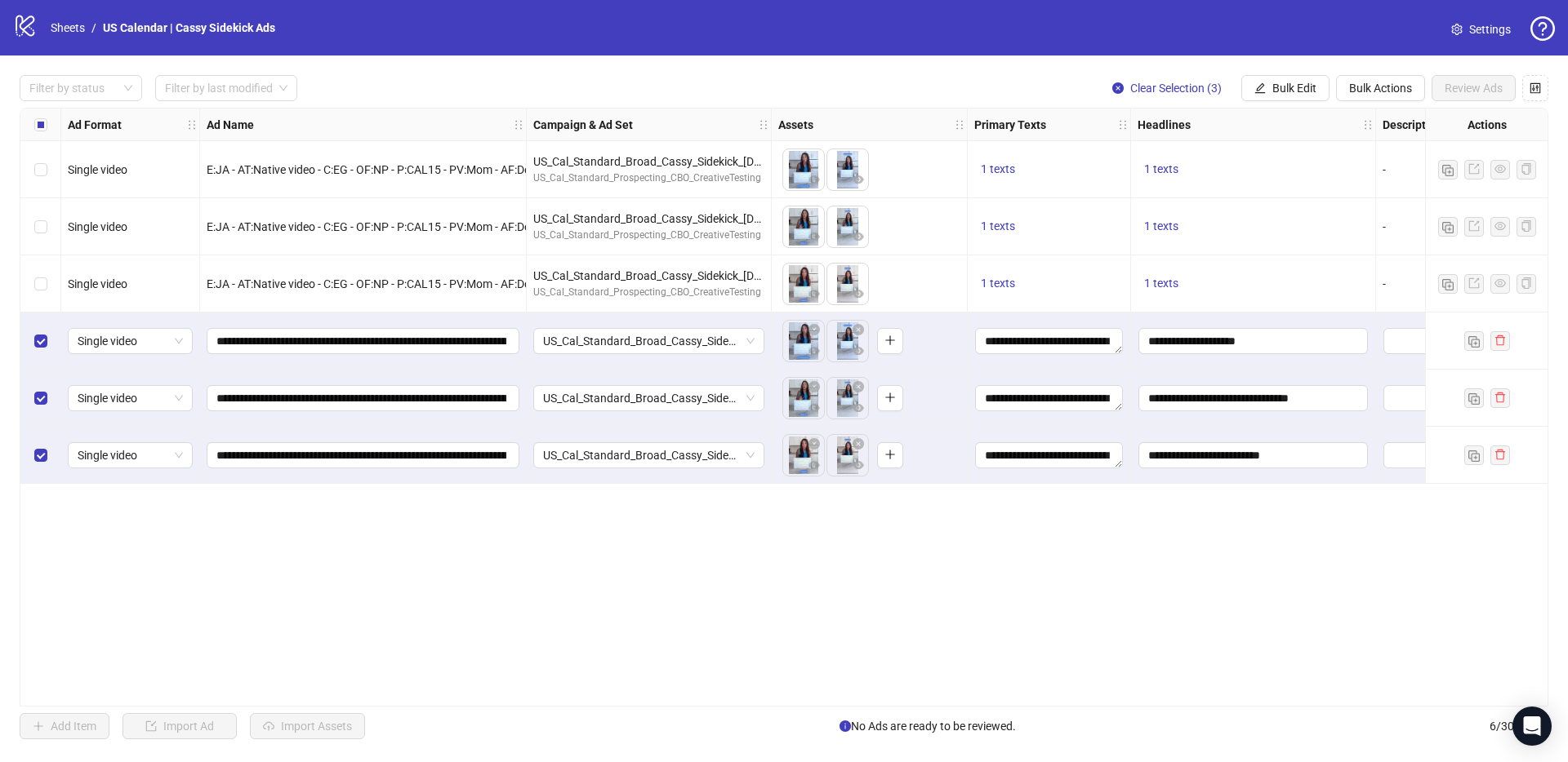
click at [1157, 495] on div "Ad Format Ad Name Campaign & Ad Set Assets Primary Texts Headlines Descriptions…" at bounding box center [784, 407] width 1528 height 599
click at [1164, 280] on span "1 texts" at bounding box center [1160, 282] width 34 height 13
click at [1159, 568] on div "Ad Format Ad Name Campaign & Ad Set Assets Primary Texts Headlines Descriptions…" at bounding box center [784, 407] width 1528 height 599
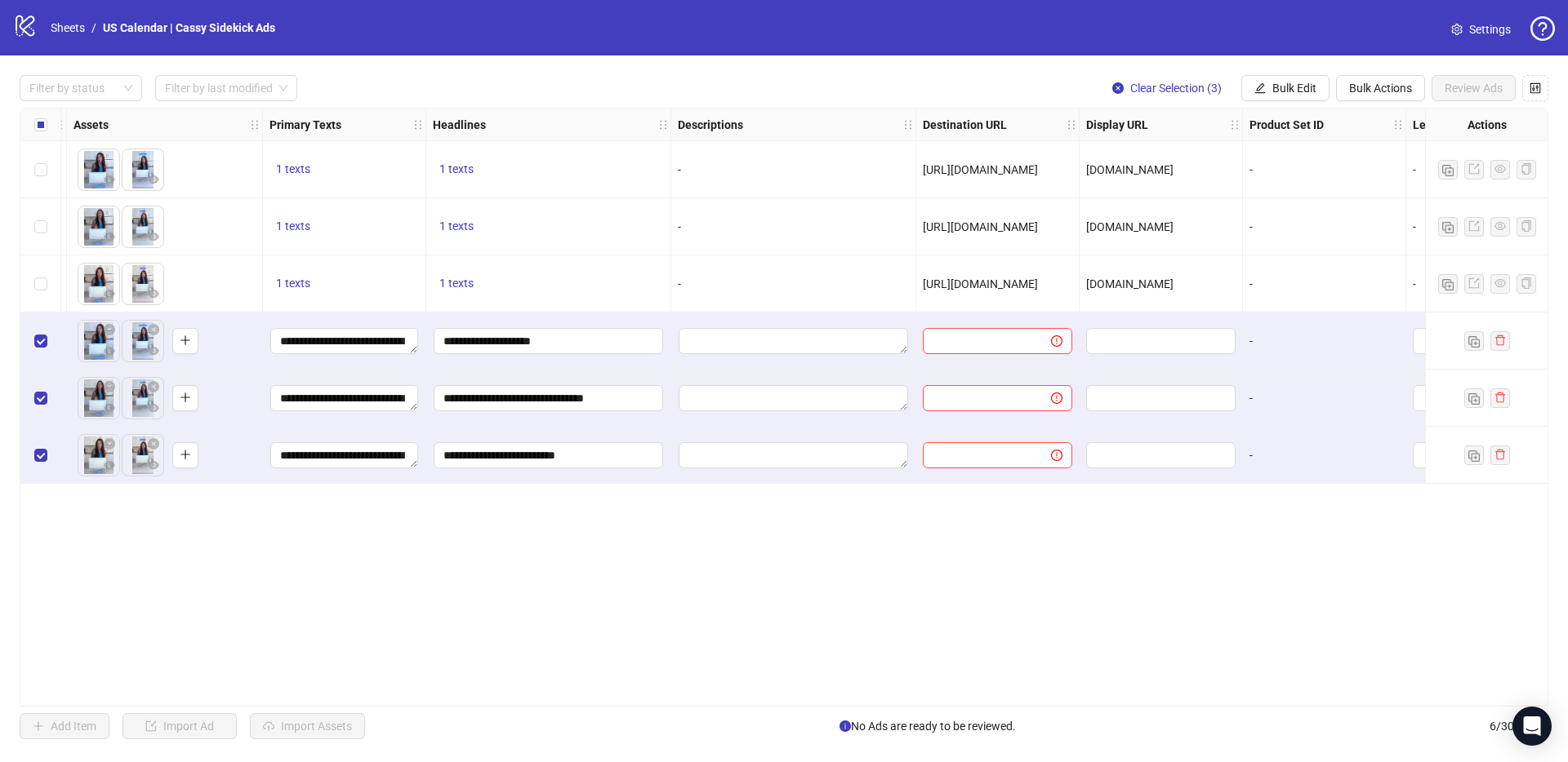
scroll to position [0, 712]
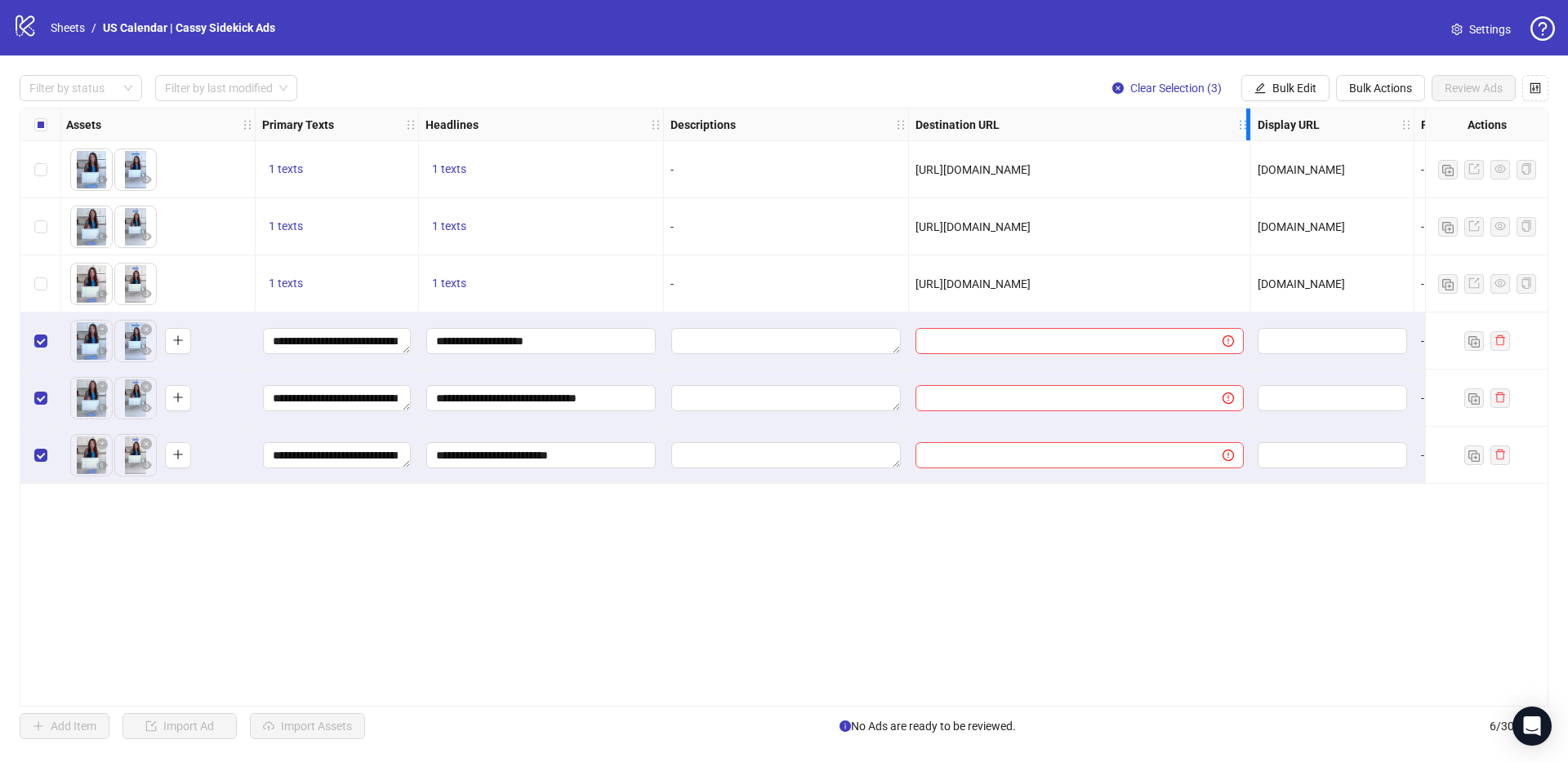
drag, startPoint x: 1065, startPoint y: 121, endPoint x: 1231, endPoint y: 151, distance: 168.7
click at [1248, 120] on icon "holder" at bounding box center [1242, 124] width 11 height 11
drag, startPoint x: 1098, startPoint y: 278, endPoint x: 914, endPoint y: 282, distance: 184.0
click at [914, 282] on div "[URL][DOMAIN_NAME]" at bounding box center [1083, 284] width 349 height 57
copy span "[URL][DOMAIN_NAME]"
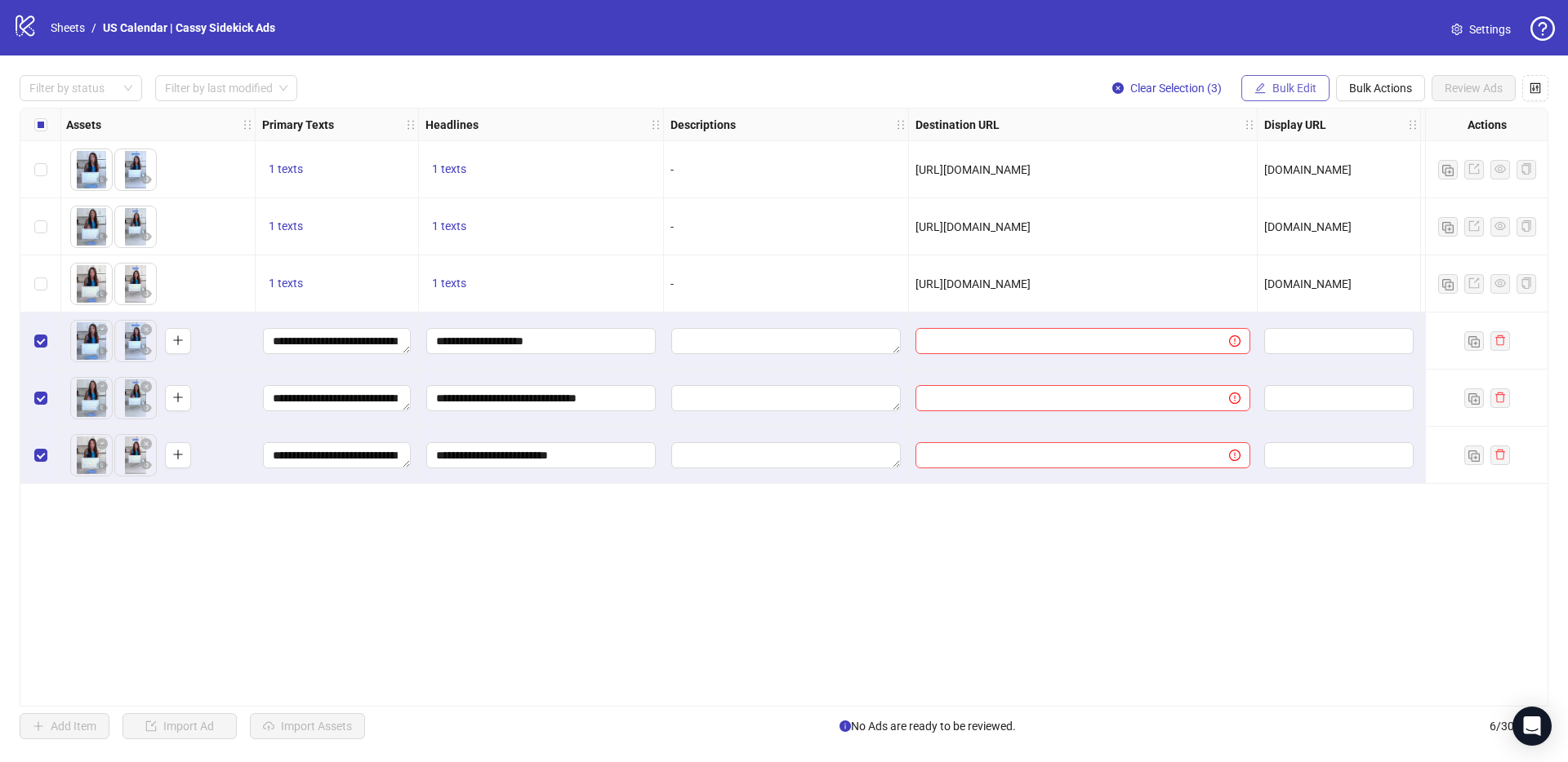
click at [1279, 90] on span "Bulk Edit" at bounding box center [1294, 88] width 44 height 13
click at [1263, 287] on li "Destination URL" at bounding box center [1301, 277] width 116 height 26
click at [1212, 156] on input "text" at bounding box center [1232, 158] width 294 height 18
paste input "**********"
type input "**********"
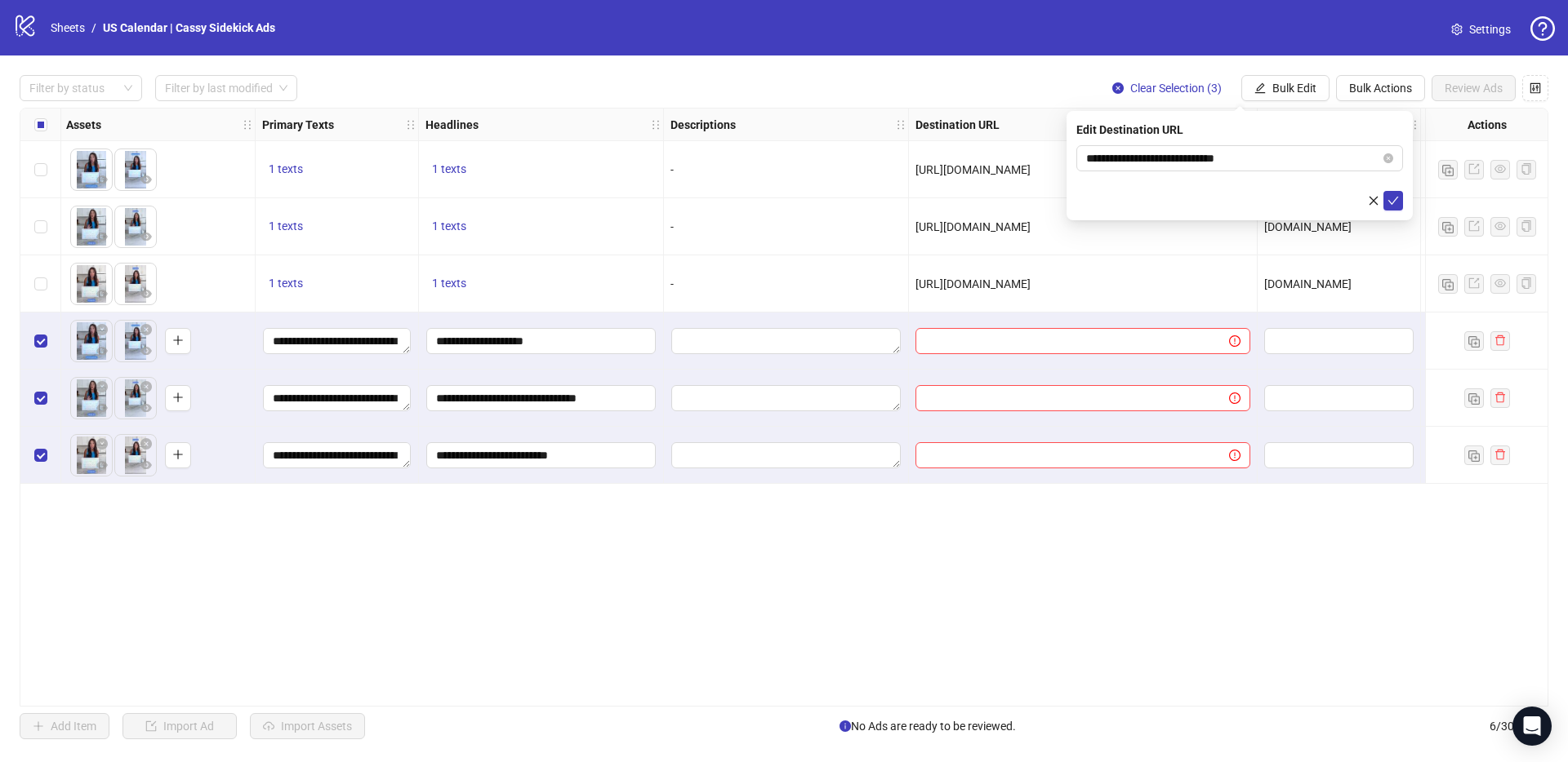
drag, startPoint x: 1392, startPoint y: 206, endPoint x: 1385, endPoint y: 180, distance: 26.9
click at [1391, 204] on icon "check" at bounding box center [1392, 201] width 11 height 11
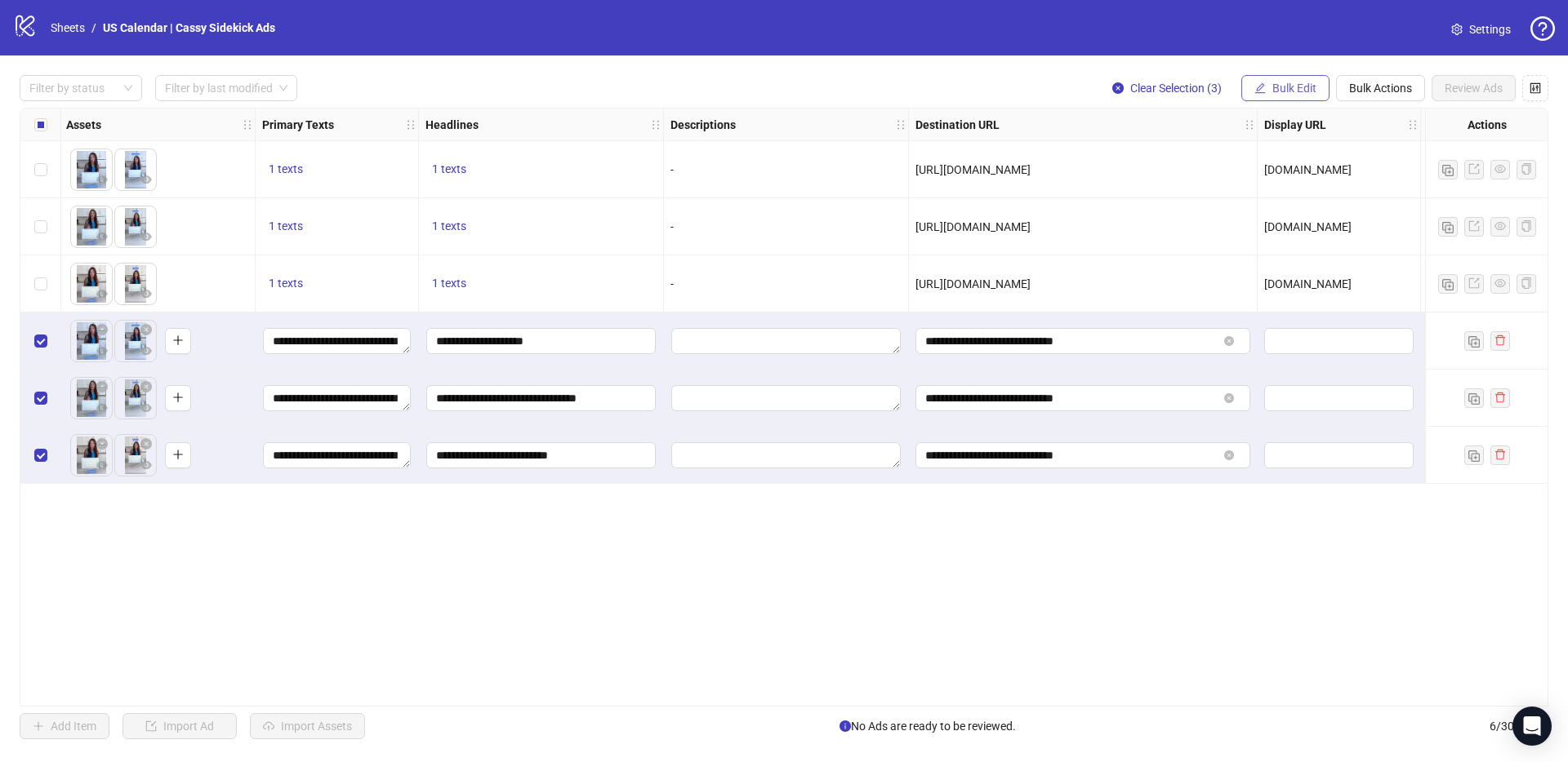
click at [1297, 90] on span "Bulk Edit" at bounding box center [1294, 88] width 44 height 13
click at [1284, 299] on span "Display URL" at bounding box center [1301, 303] width 97 height 18
click at [1245, 156] on input "text" at bounding box center [1239, 158] width 327 height 26
type input "**********"
click at [1391, 193] on button "submit" at bounding box center [1392, 201] width 20 height 20
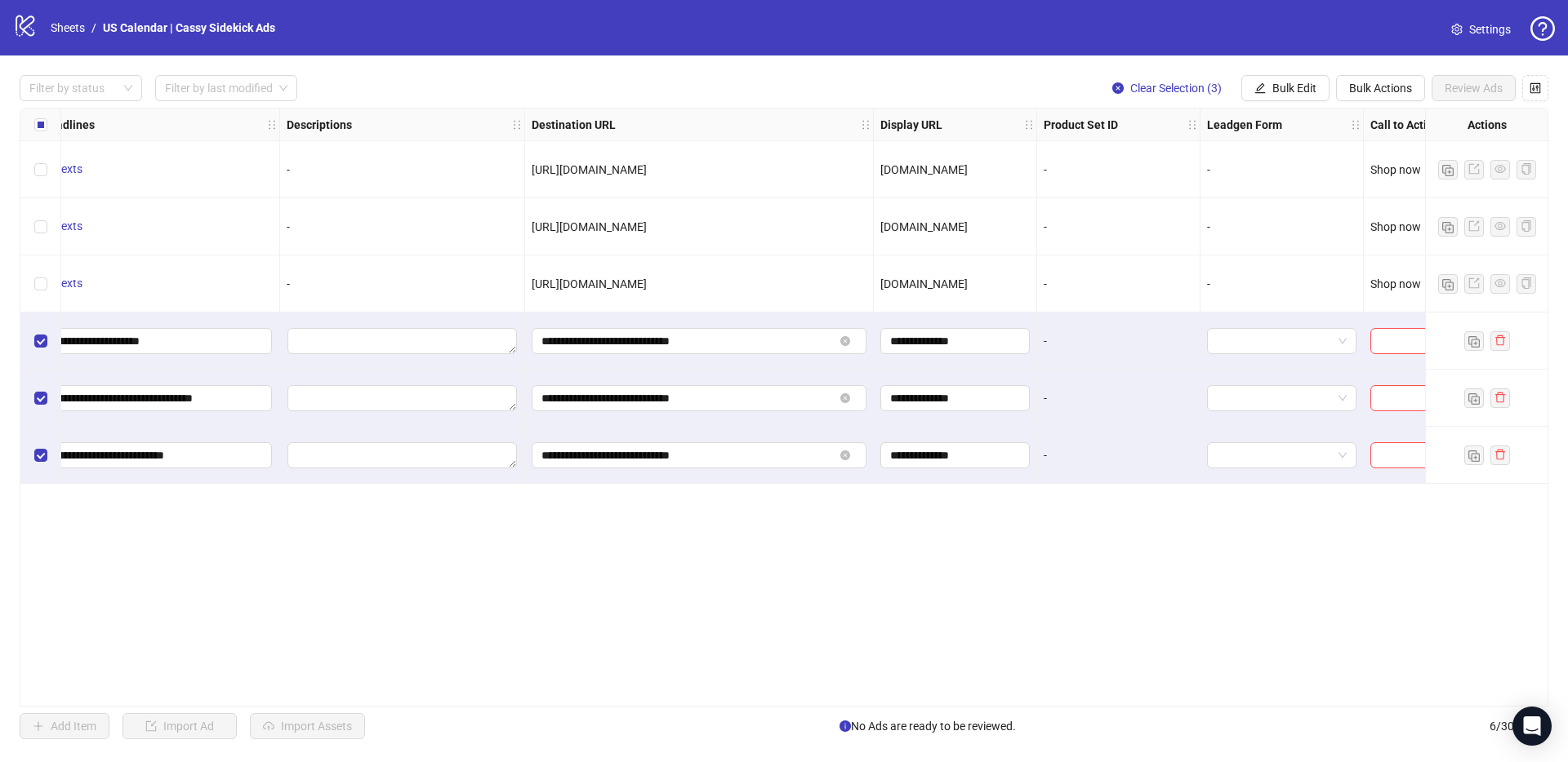
scroll to position [0, 1105]
click at [1292, 91] on span "Bulk Edit" at bounding box center [1294, 88] width 44 height 13
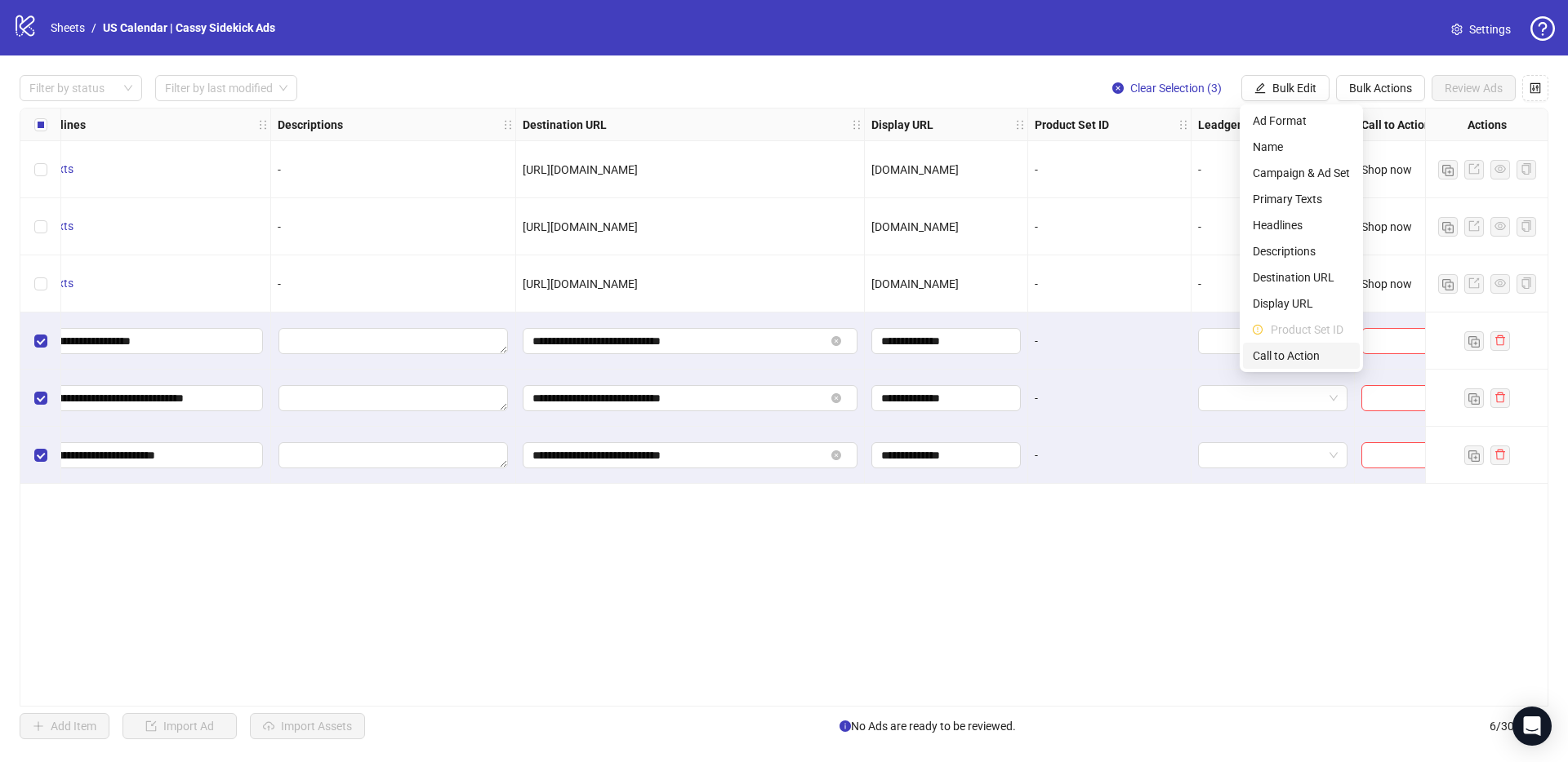
click at [1277, 350] on span "Call to Action" at bounding box center [1301, 355] width 97 height 18
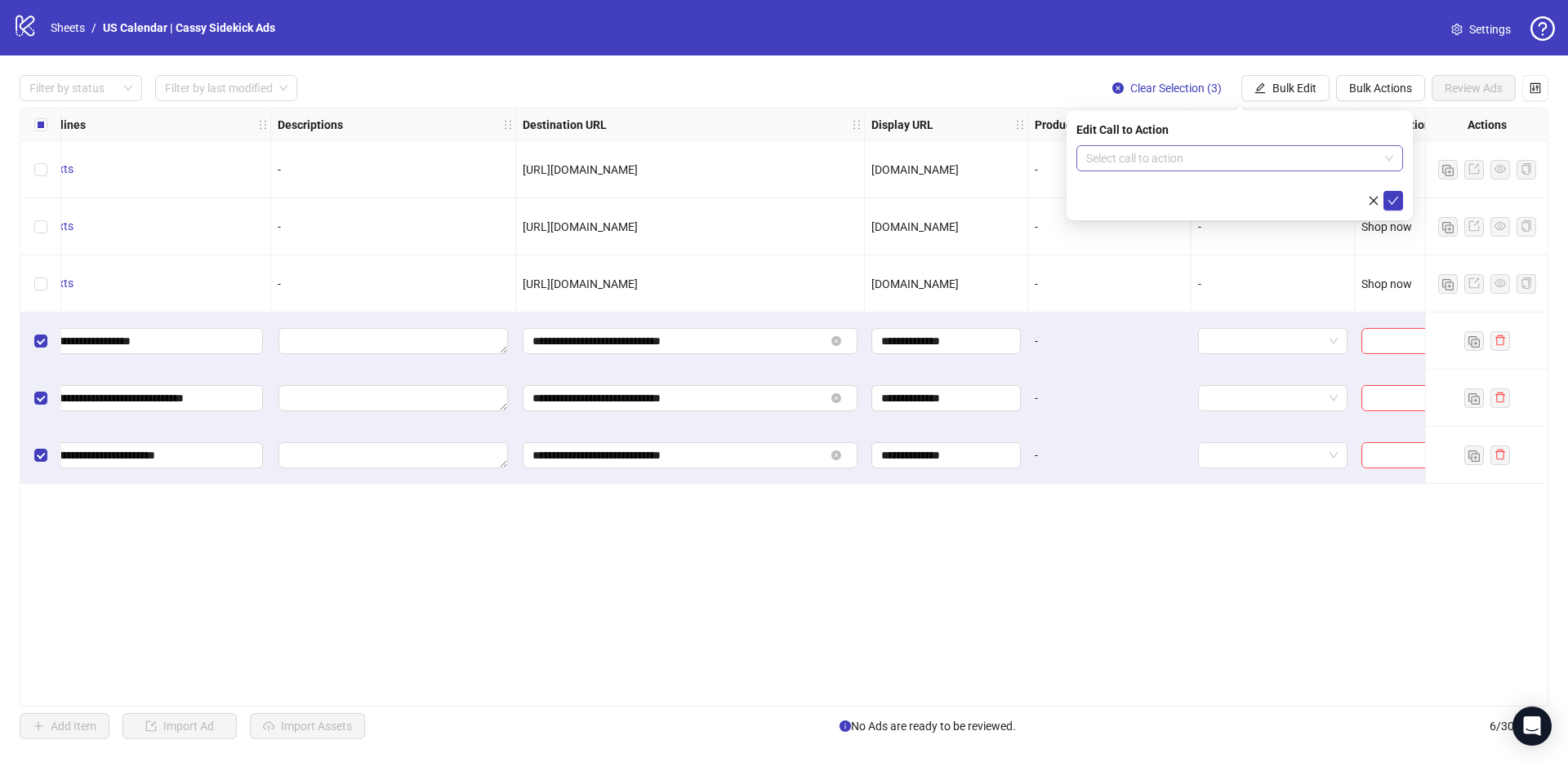
click at [1247, 163] on input "search" at bounding box center [1232, 158] width 292 height 24
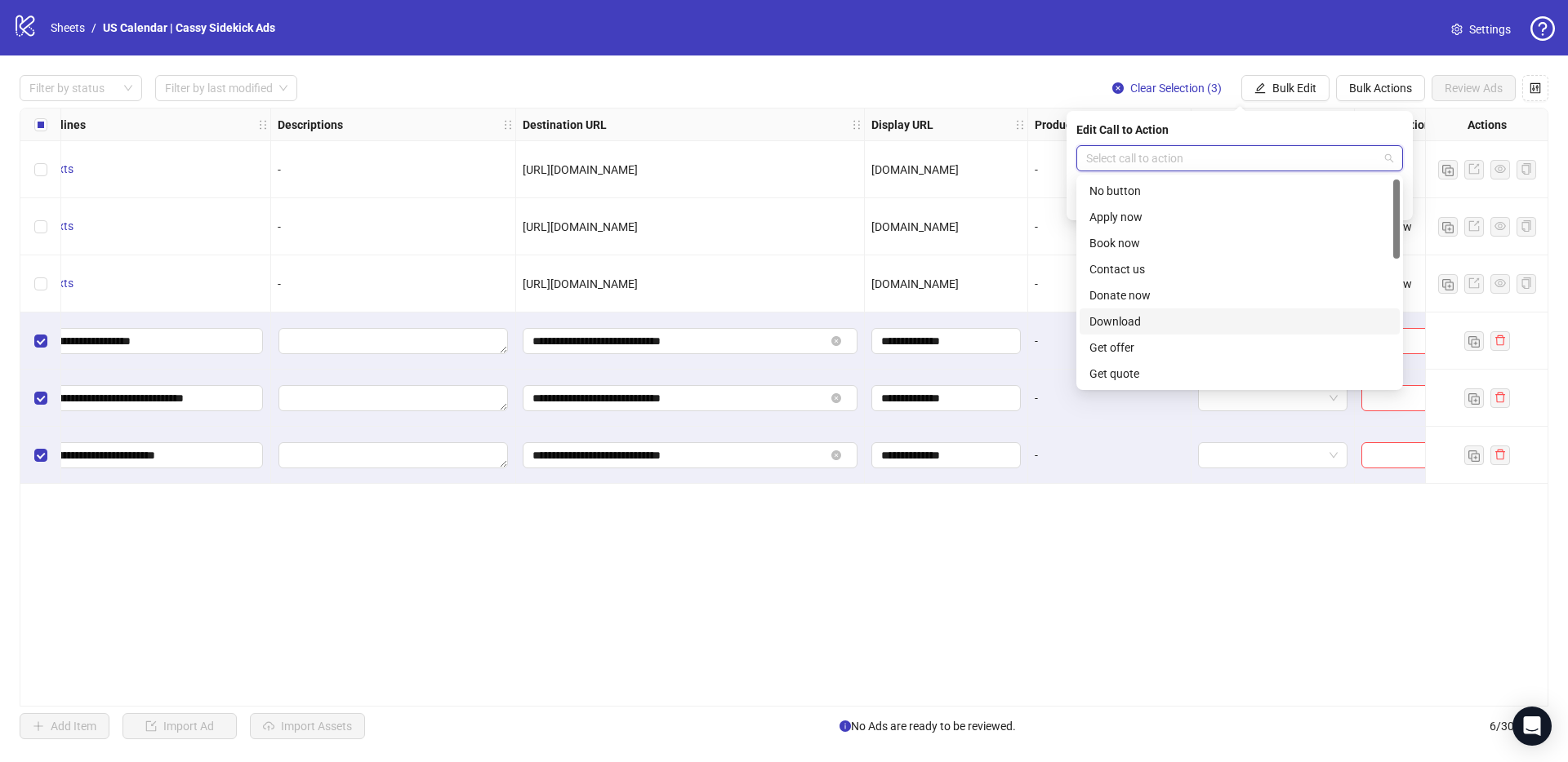
scroll to position [340, 0]
click at [1125, 248] on div "Shop now" at bounding box center [1239, 243] width 301 height 18
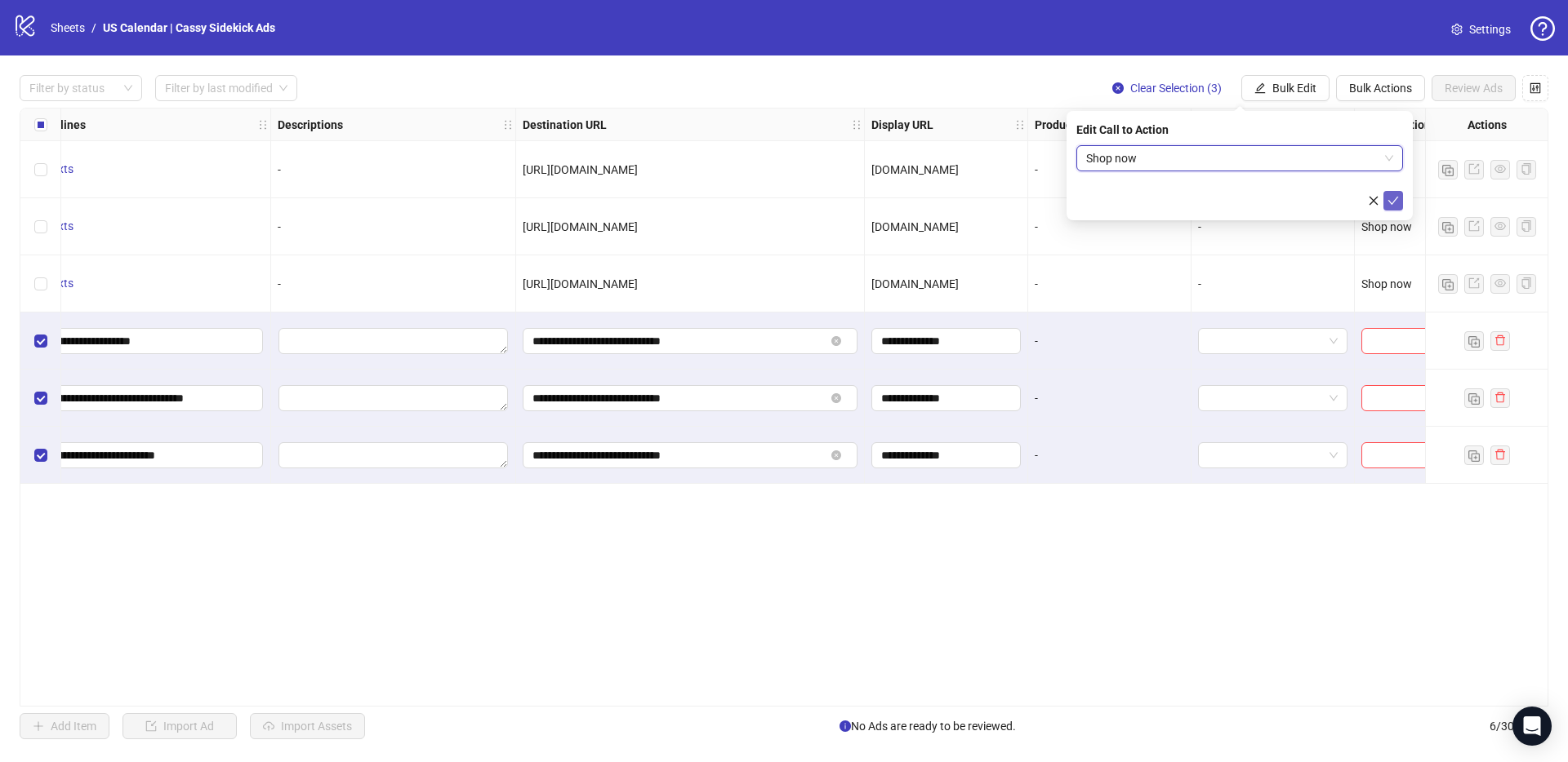
click at [1392, 202] on icon "check" at bounding box center [1392, 201] width 11 height 11
click at [1348, 567] on div "**********" at bounding box center [784, 407] width 1528 height 599
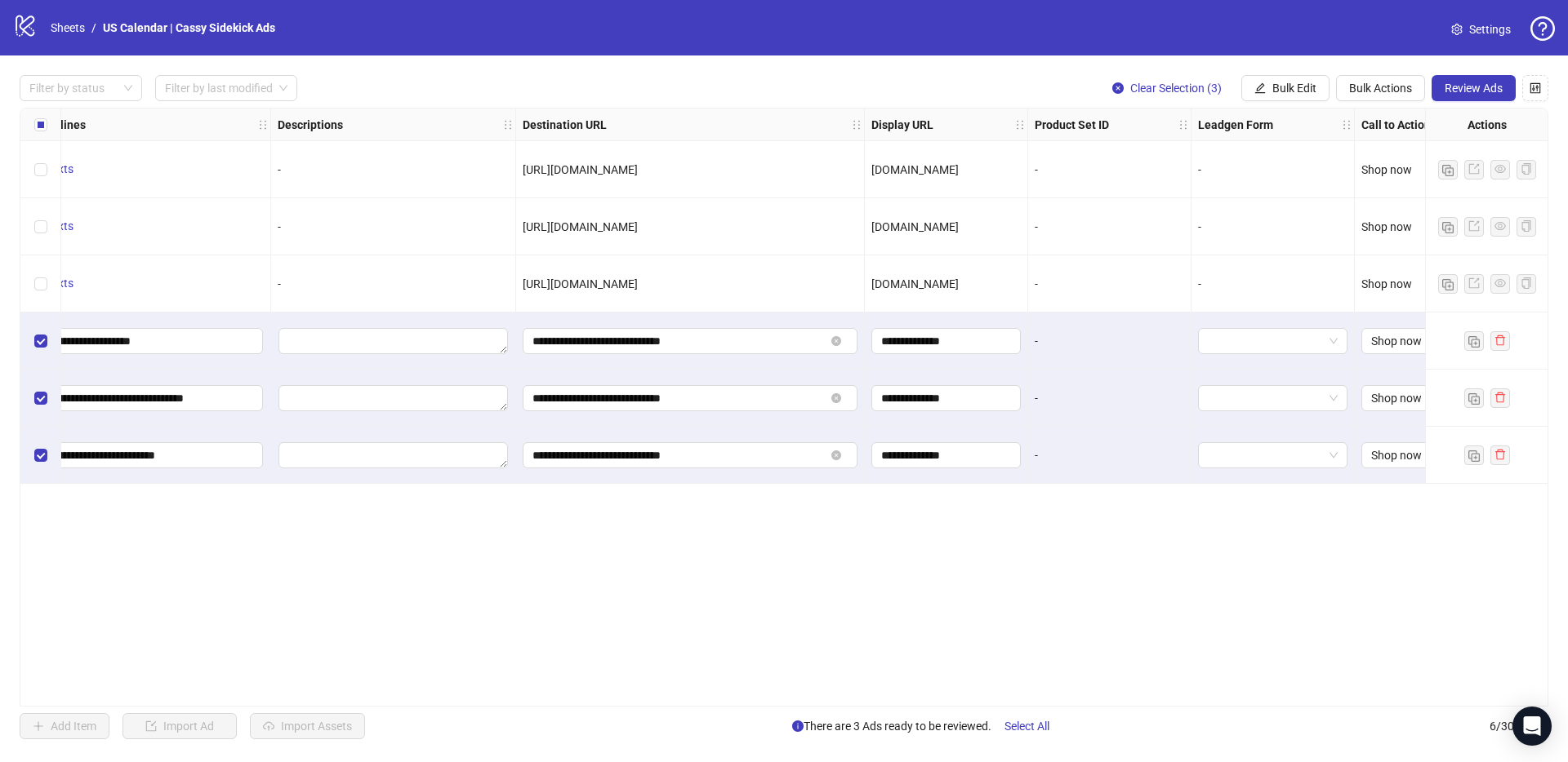
scroll to position [0, 1165]
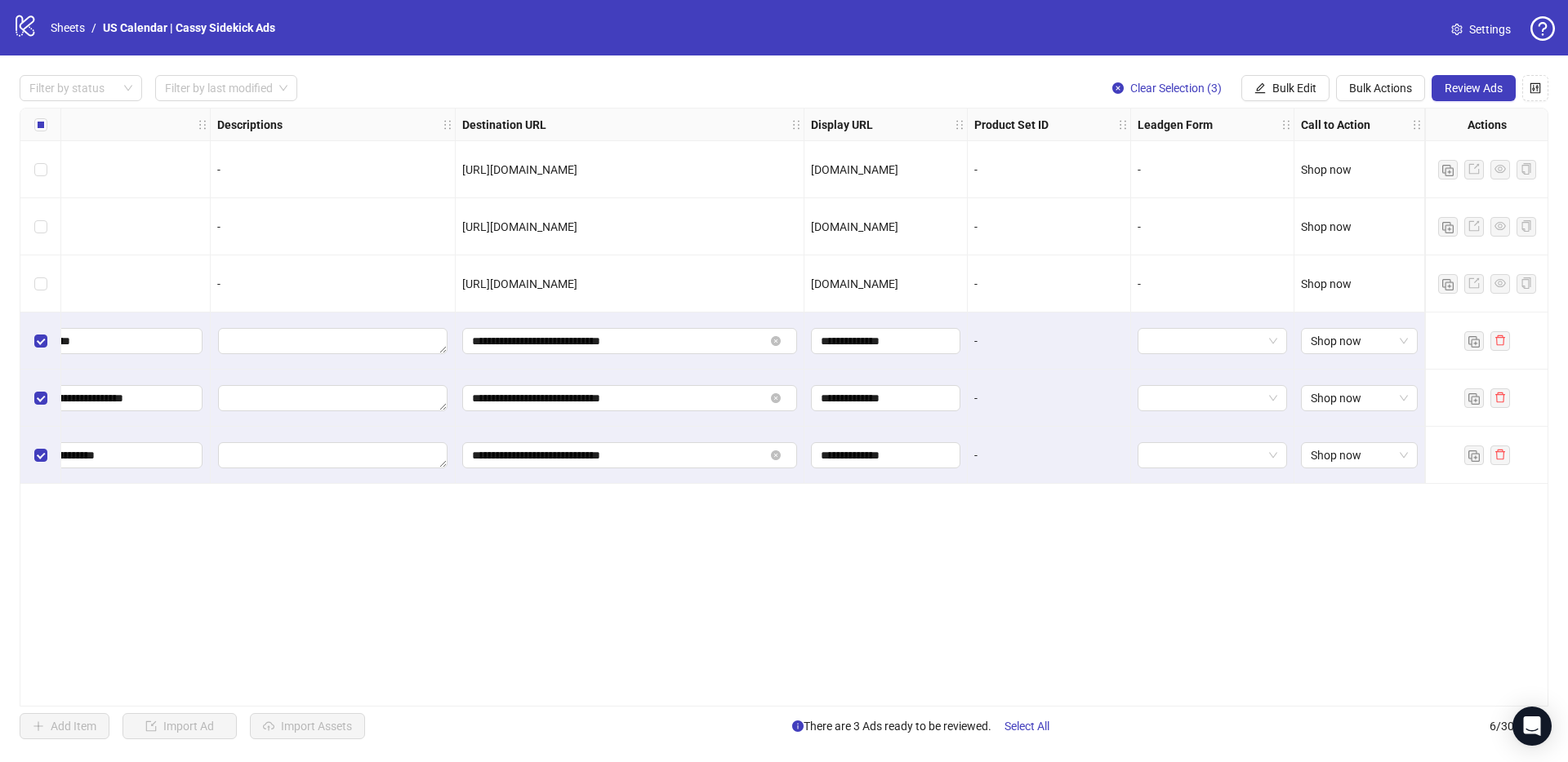
click at [1042, 619] on div "**********" at bounding box center [784, 407] width 1528 height 599
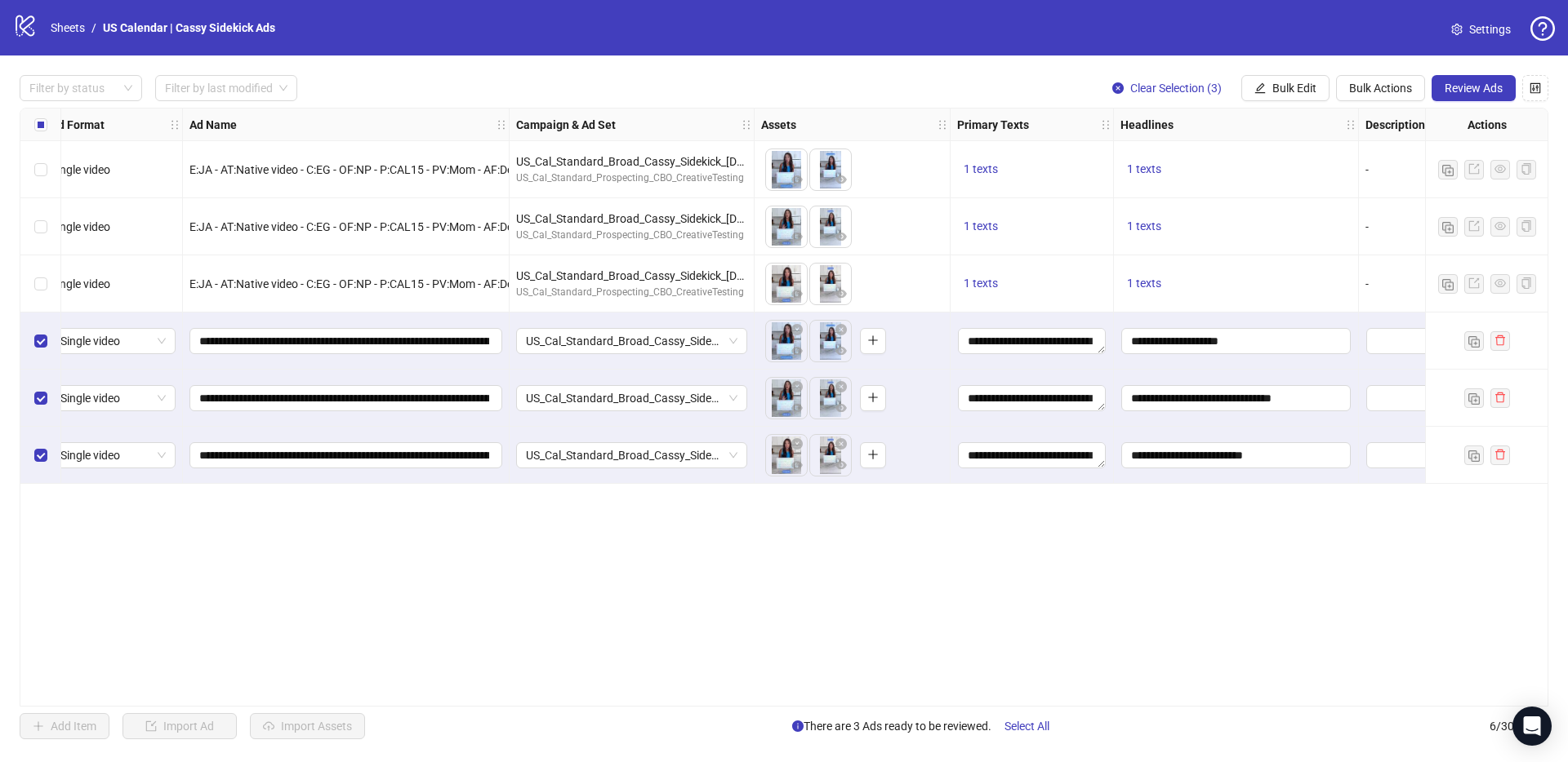
scroll to position [0, 0]
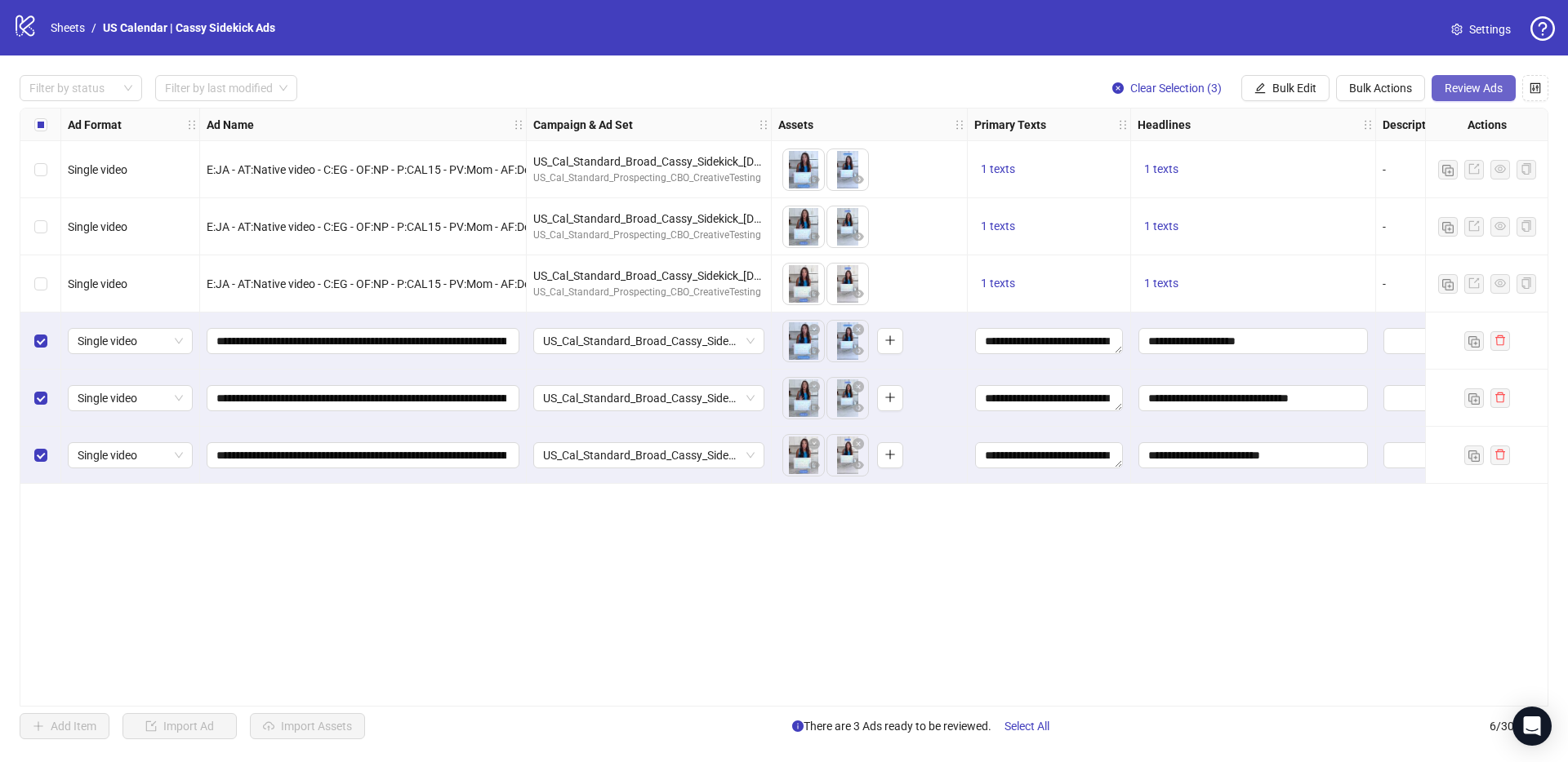
click at [1460, 89] on span "Review Ads" at bounding box center [1473, 88] width 58 height 13
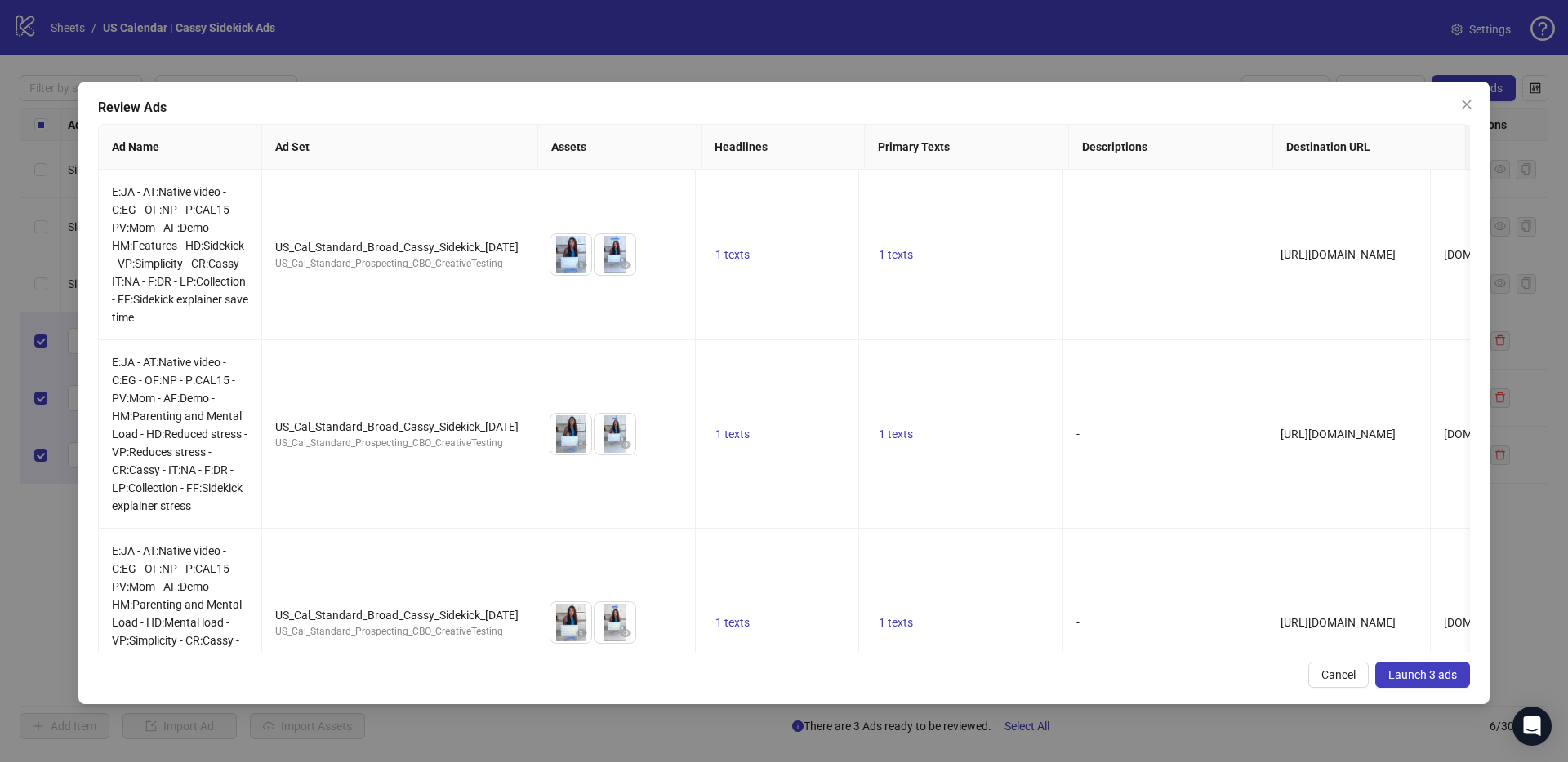
click at [1413, 673] on span "Launch 3 ads" at bounding box center [1422, 674] width 69 height 13
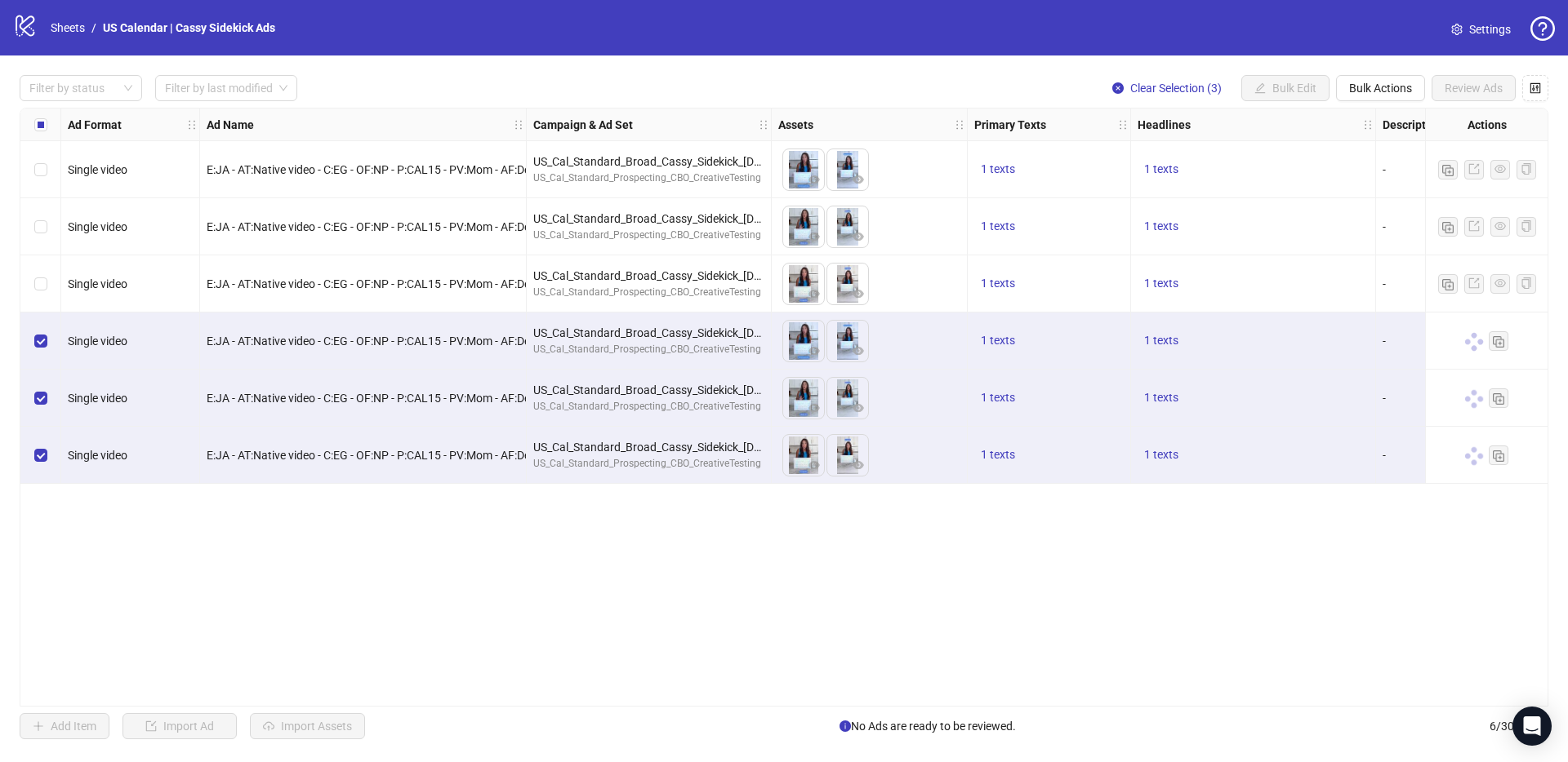
drag, startPoint x: 787, startPoint y: 699, endPoint x: 1396, endPoint y: 690, distance: 609.1
click at [1418, 687] on div "Ad Format Ad Name Campaign & Ad Set Assets Primary Texts Headlines Descriptions…" at bounding box center [784, 407] width 1528 height 599
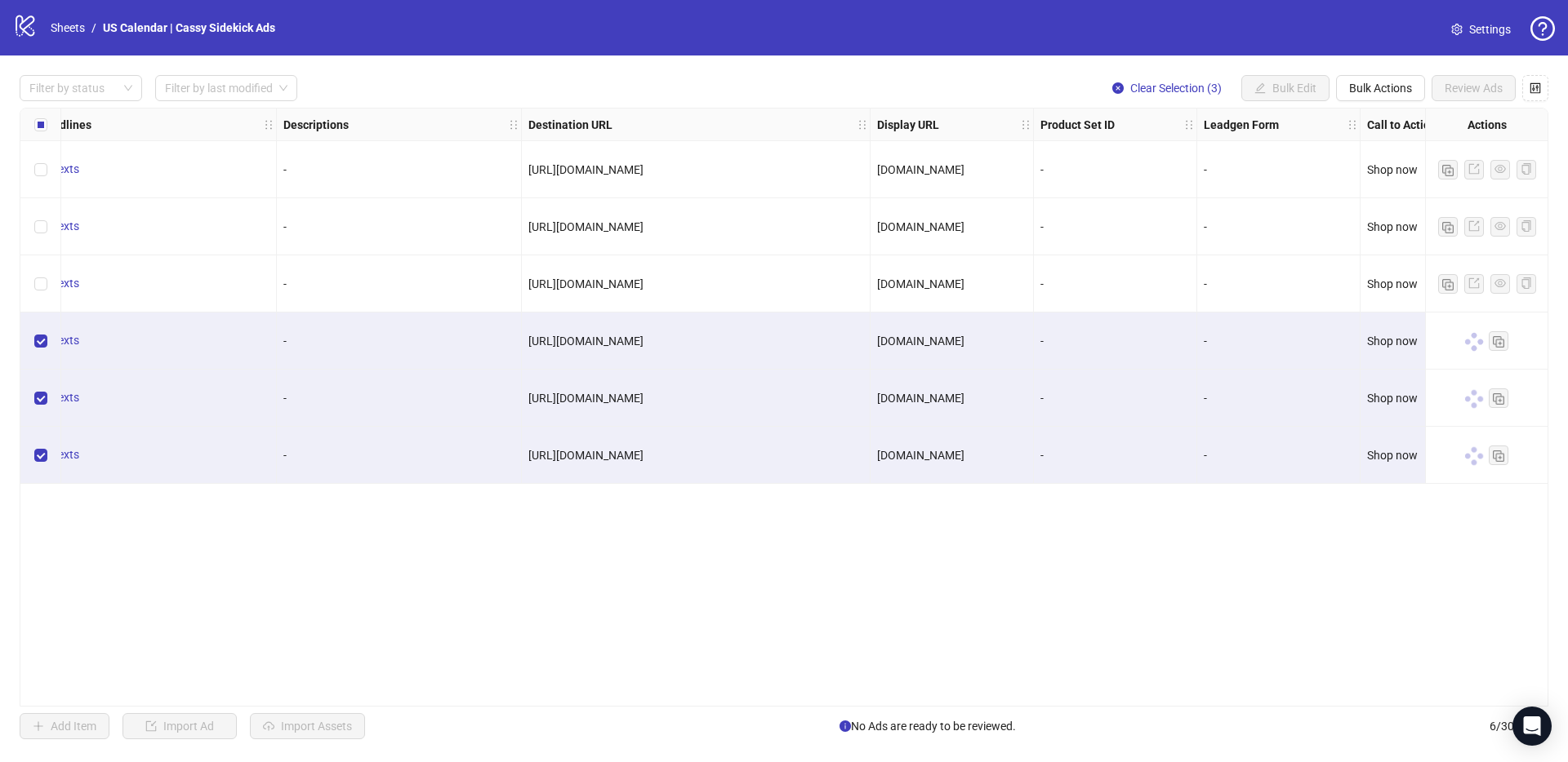
scroll to position [0, 1165]
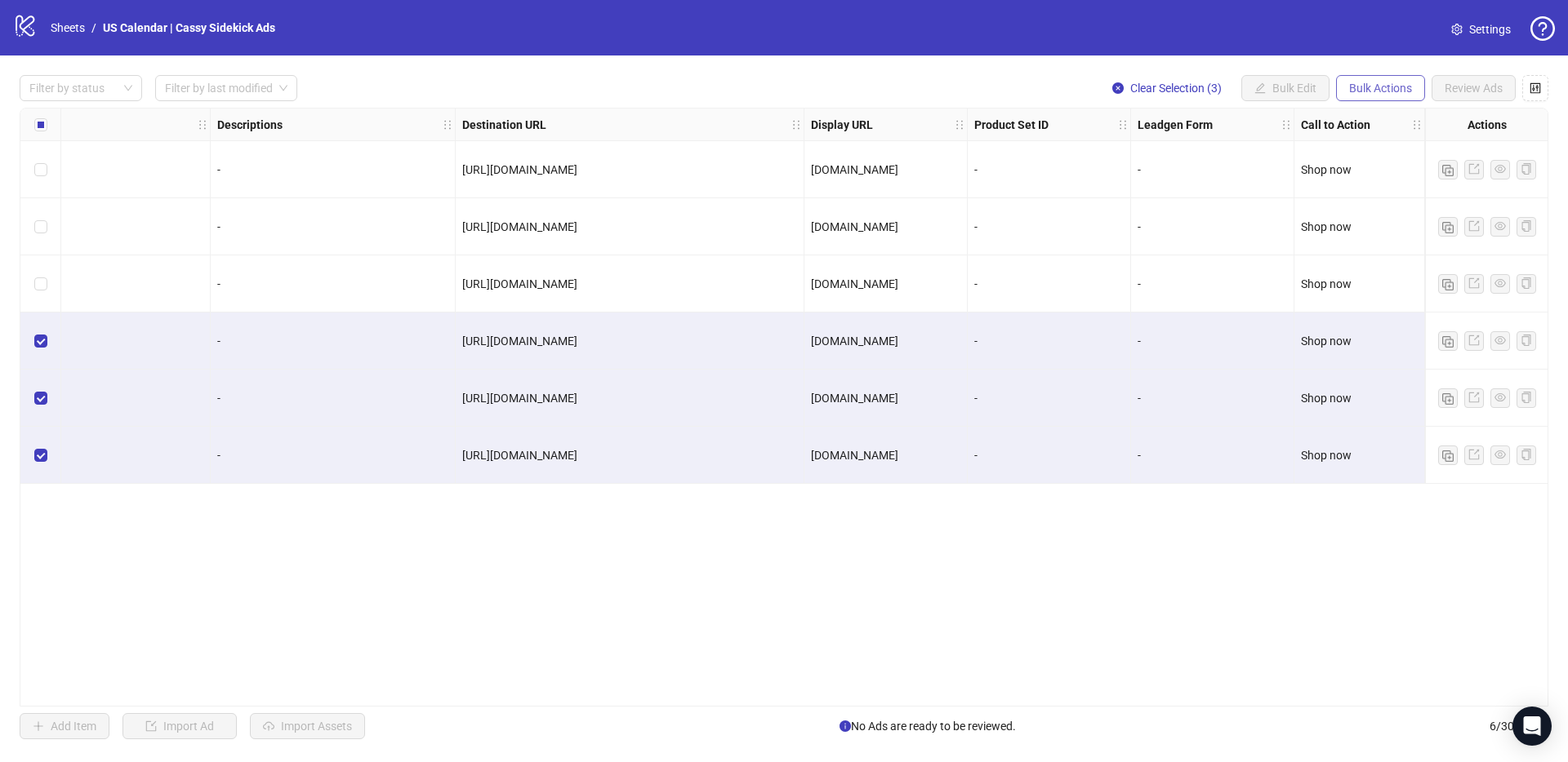
click at [1375, 80] on button "Bulk Actions" at bounding box center [1380, 88] width 89 height 26
click at [1379, 226] on span "Export" at bounding box center [1403, 225] width 112 height 18
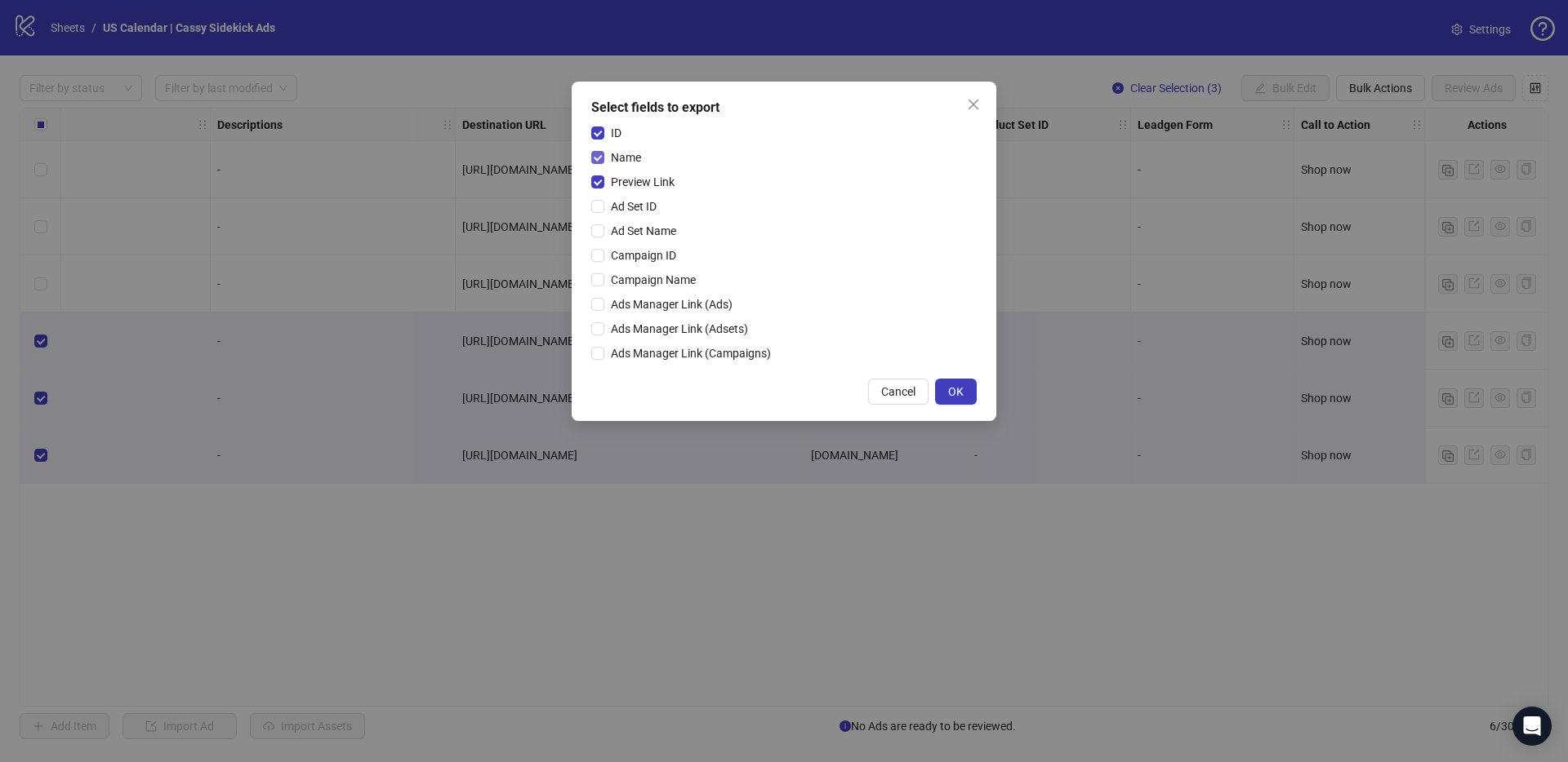
click at [628, 157] on span "Name" at bounding box center [626, 157] width 43 height 18
click at [611, 129] on span "ID" at bounding box center [615, 133] width 23 height 18
click at [967, 394] on button "OK" at bounding box center [956, 392] width 42 height 26
